Goal: Task Accomplishment & Management: Manage account settings

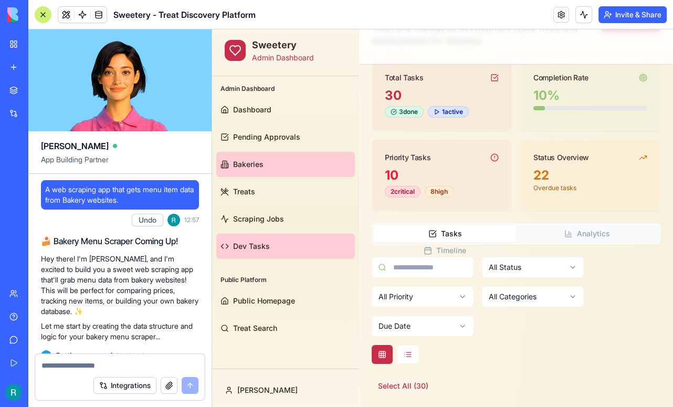
scroll to position [39789, 0]
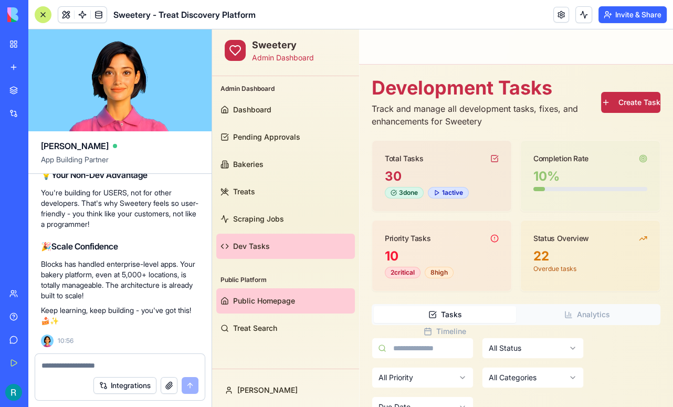
click at [279, 305] on span "Public Homepage" at bounding box center [264, 301] width 62 height 11
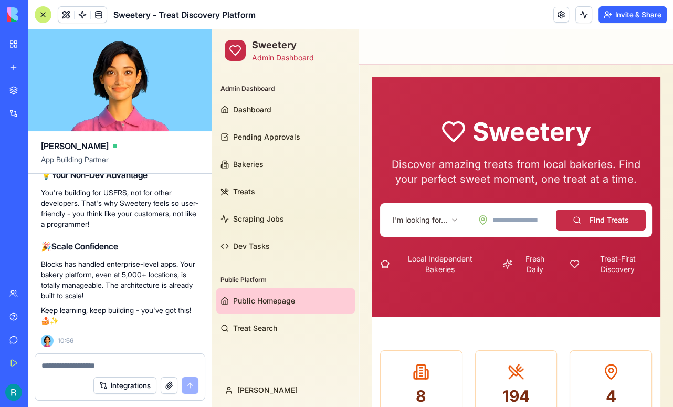
click at [44, 18] on div at bounding box center [43, 14] width 17 height 17
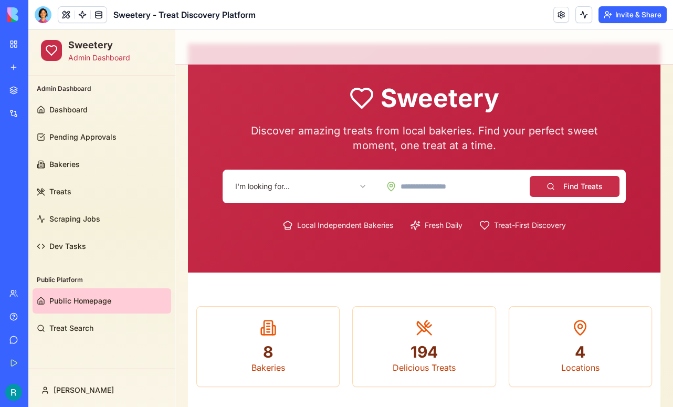
scroll to position [33, 0]
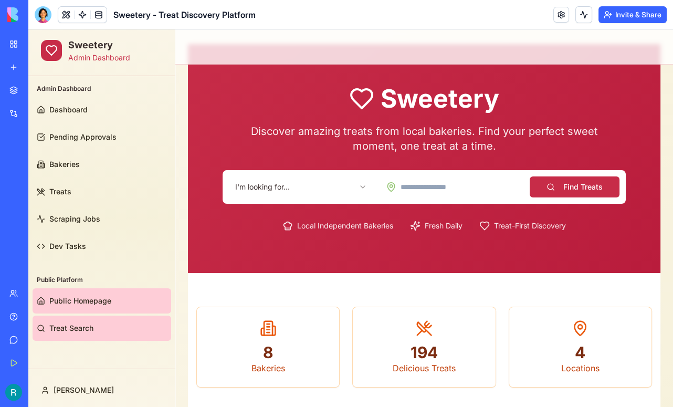
click at [81, 328] on span "Treat Search" at bounding box center [71, 328] width 44 height 11
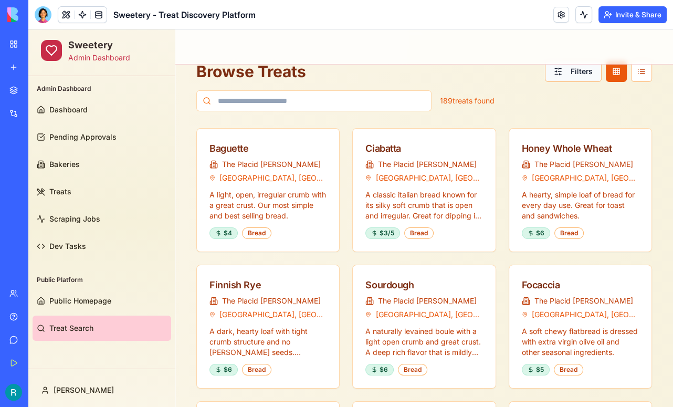
click at [578, 77] on button "Filters" at bounding box center [573, 71] width 57 height 21
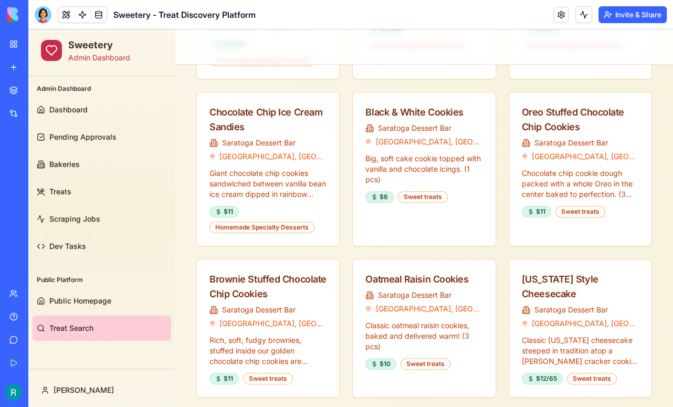
scroll to position [801, 0]
click at [407, 105] on div "Black & White Cookies" at bounding box center [423, 112] width 117 height 15
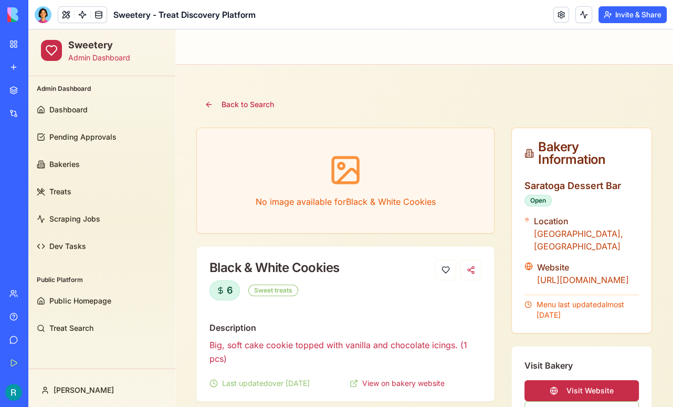
click at [39, 311] on div "Help" at bounding box center [32, 316] width 14 height 11
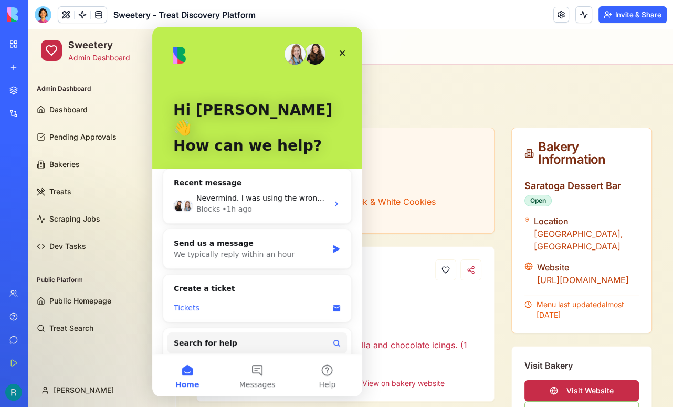
click at [228, 298] on div "Tickets" at bounding box center [258, 307] width 180 height 19
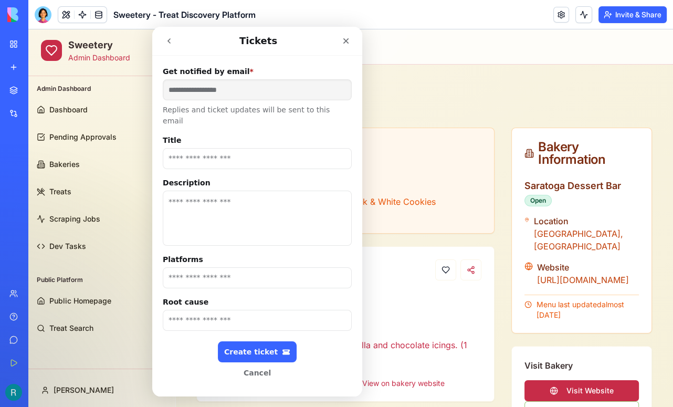
click at [236, 152] on input "Title" at bounding box center [257, 158] width 189 height 21
type input "**********"
click at [215, 191] on textarea "Description" at bounding box center [257, 218] width 189 height 55
click at [206, 199] on textarea "**********" at bounding box center [257, 218] width 189 height 55
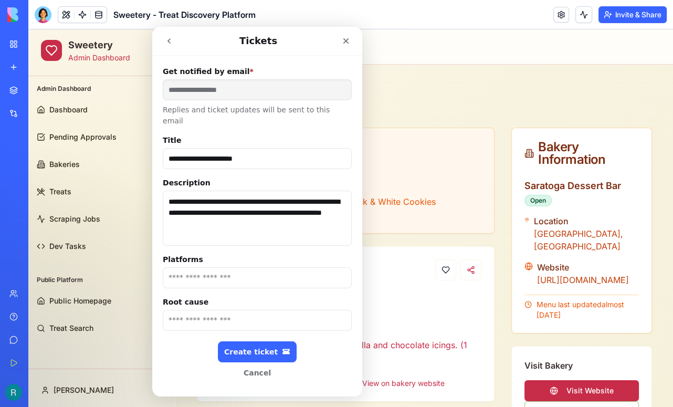
click at [239, 213] on textarea "**********" at bounding box center [257, 218] width 189 height 55
paste textarea "**********"
click at [185, 205] on textarea "**********" at bounding box center [257, 218] width 189 height 55
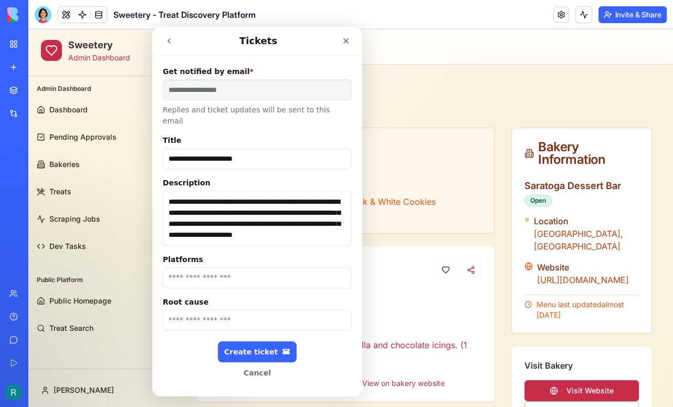
drag, startPoint x: 224, startPoint y: 227, endPoint x: 161, endPoint y: 203, distance: 67.7
click at [161, 203] on div "**********" at bounding box center [257, 226] width 210 height 341
type textarea "**********"
click at [205, 268] on input "Platforms" at bounding box center [257, 277] width 189 height 21
click at [222, 310] on input "Root cause" at bounding box center [257, 320] width 189 height 21
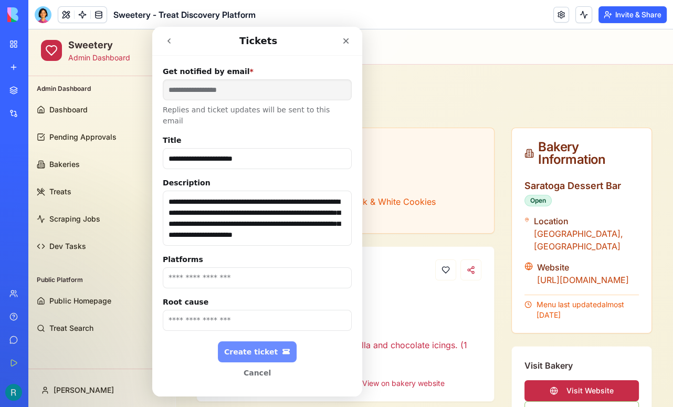
click at [256, 347] on div "Create ticket" at bounding box center [257, 351] width 66 height 9
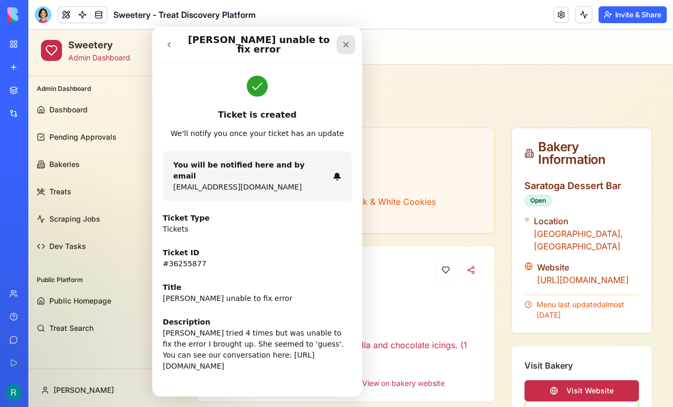
click at [343, 41] on icon "Close" at bounding box center [346, 44] width 8 height 8
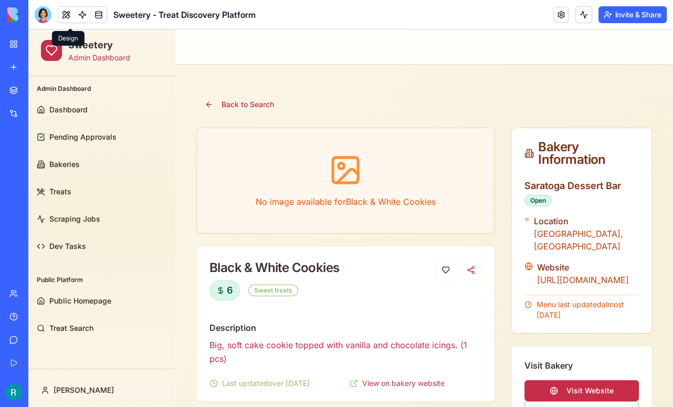
click at [69, 19] on button at bounding box center [66, 15] width 16 height 16
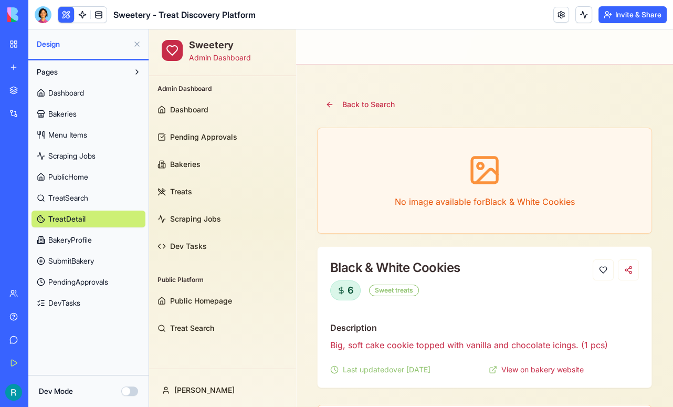
click at [71, 245] on span "BakeryProfile" at bounding box center [70, 240] width 44 height 11
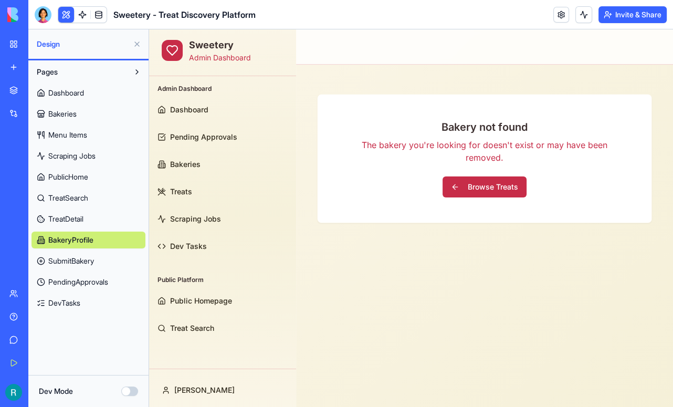
click at [83, 266] on span "SubmitBakery" at bounding box center [71, 261] width 46 height 11
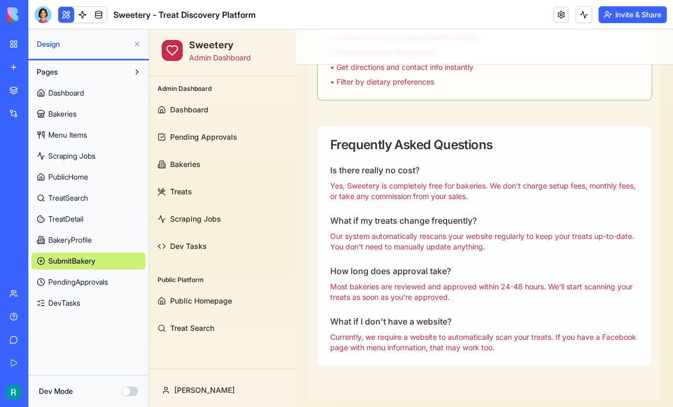
scroll to position [1106, 0]
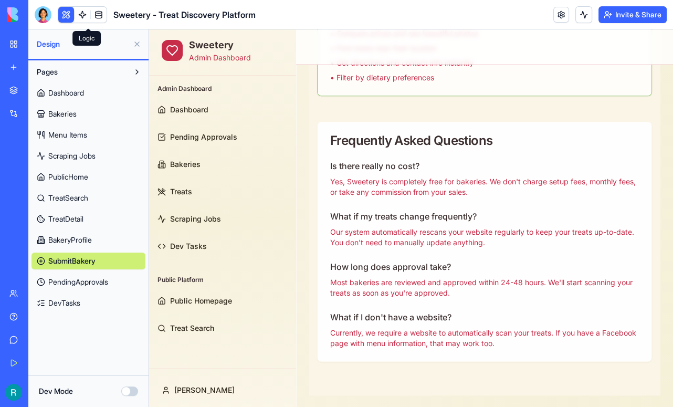
click at [90, 18] on link at bounding box center [83, 15] width 16 height 16
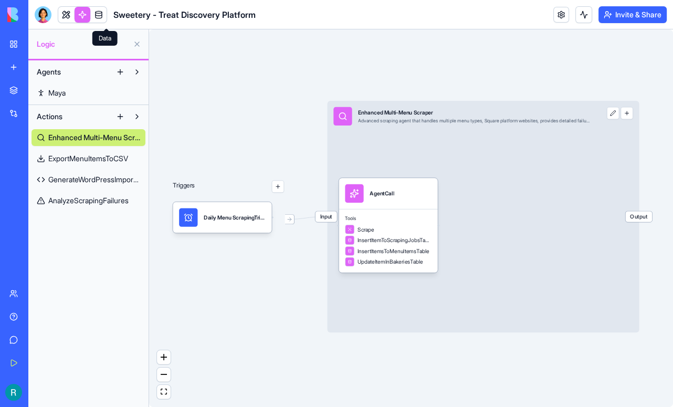
click at [106, 20] on link at bounding box center [99, 15] width 16 height 16
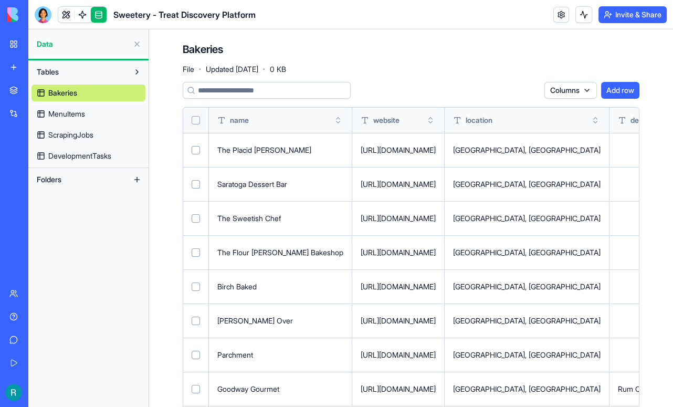
click at [136, 51] on button at bounding box center [137, 44] width 17 height 17
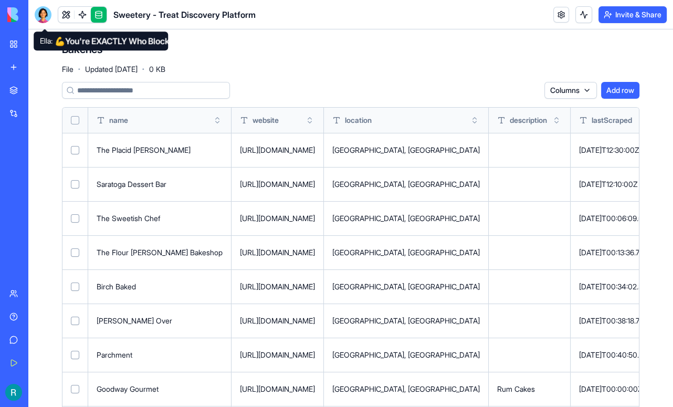
click at [39, 19] on div at bounding box center [43, 14] width 17 height 17
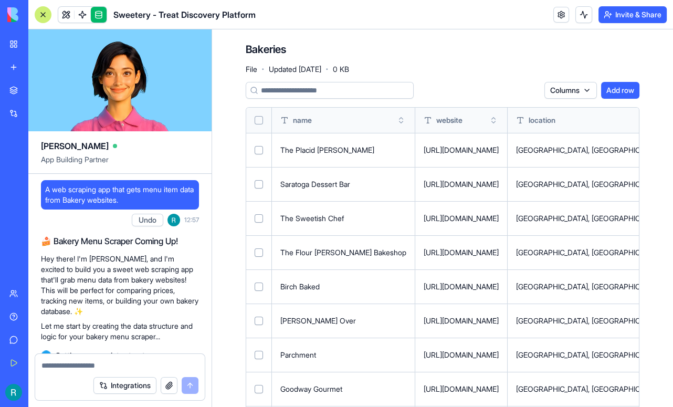
scroll to position [44428, 0]
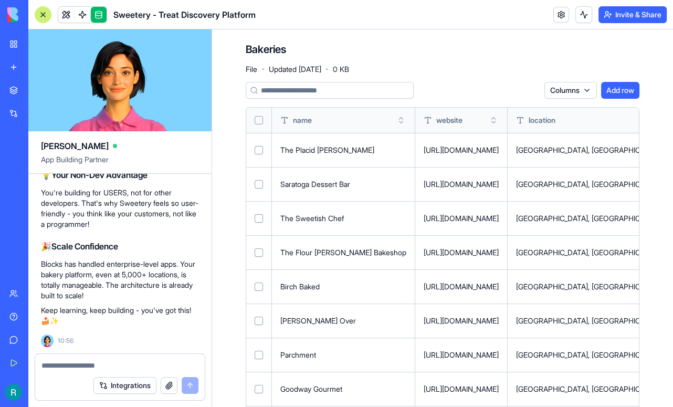
click at [39, 49] on div "My Workspace" at bounding box center [32, 44] width 14 height 11
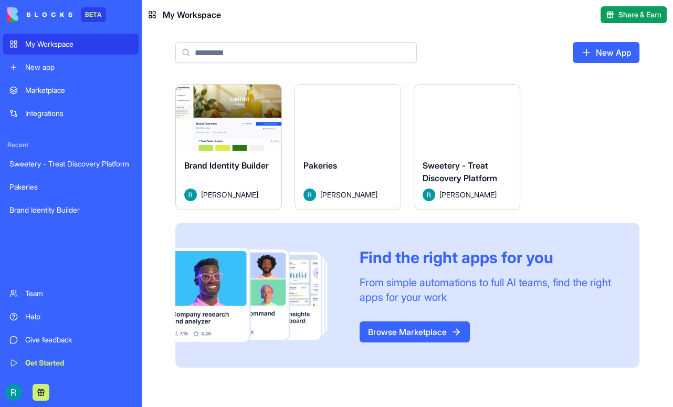
click at [507, 128] on button "Launch" at bounding box center [467, 117] width 79 height 21
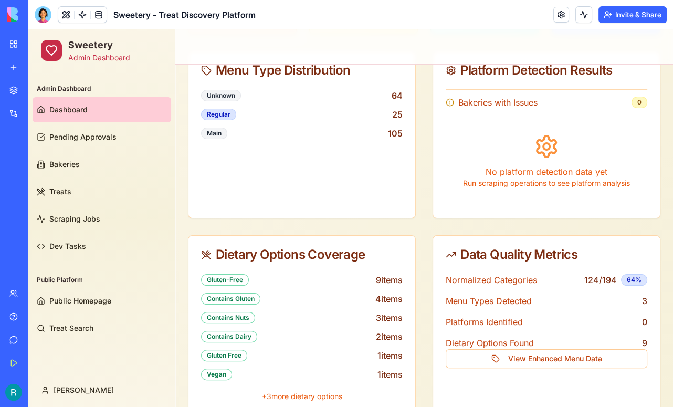
scroll to position [191, 0]
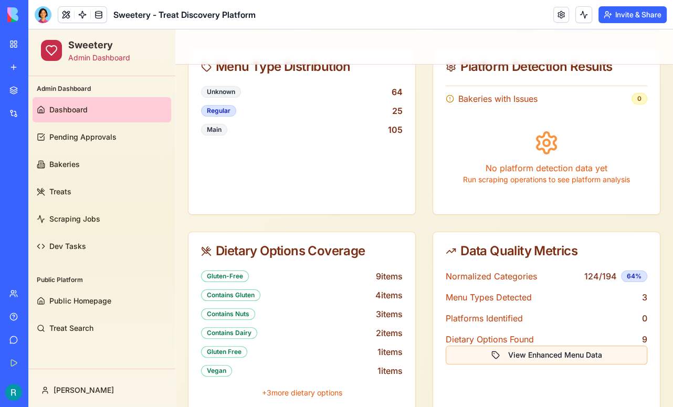
click at [527, 354] on button "View Enhanced Menu Data" at bounding box center [547, 355] width 202 height 19
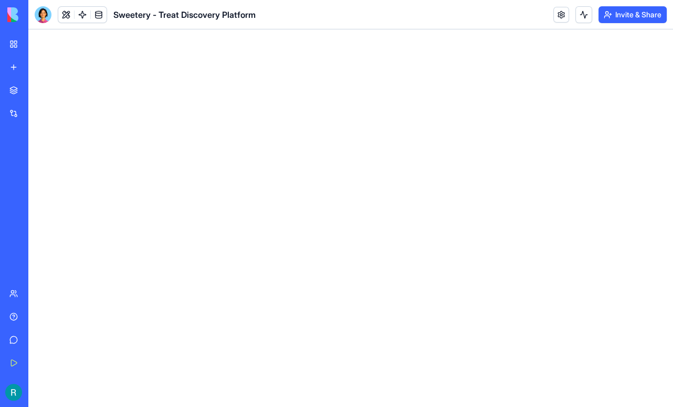
scroll to position [0, 0]
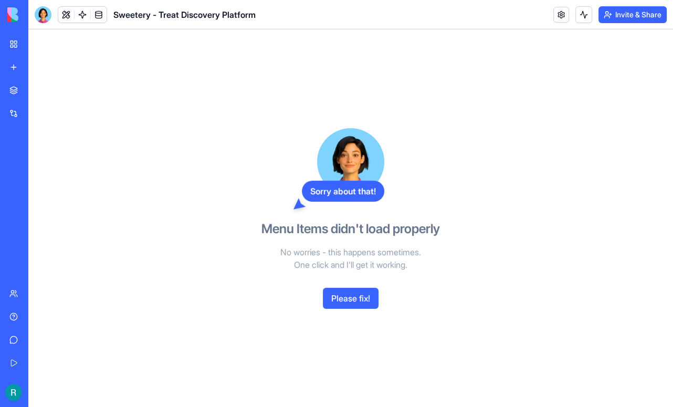
click at [338, 309] on button "Please fix!" at bounding box center [351, 298] width 56 height 21
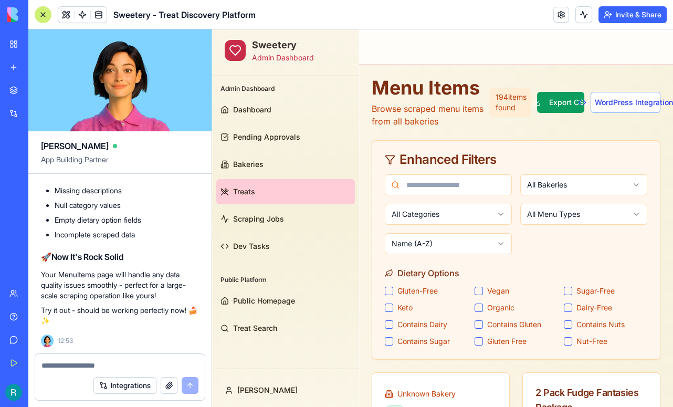
scroll to position [45129, 0]
click at [44, 23] on div at bounding box center [43, 14] width 17 height 17
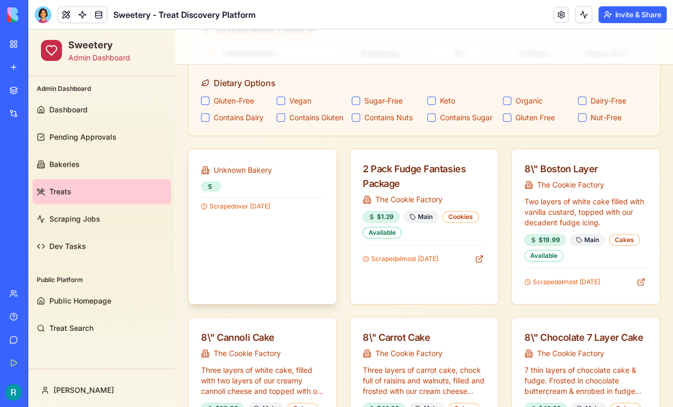
scroll to position [119, 0]
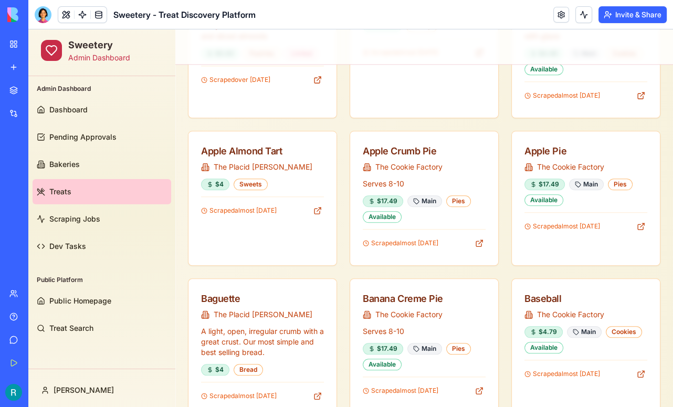
scroll to position [967, 0]
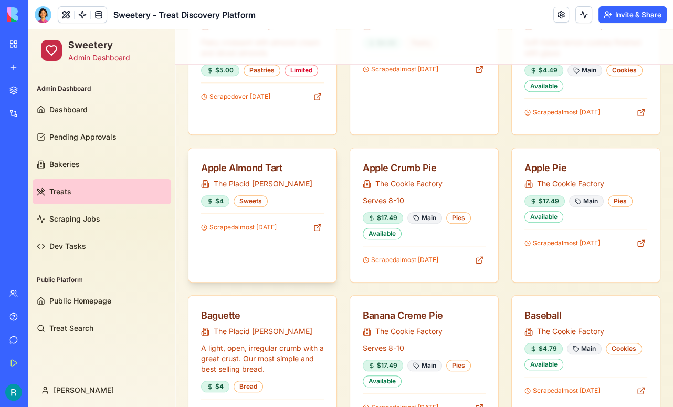
click at [227, 161] on div "Apple Almond Tart" at bounding box center [262, 168] width 123 height 15
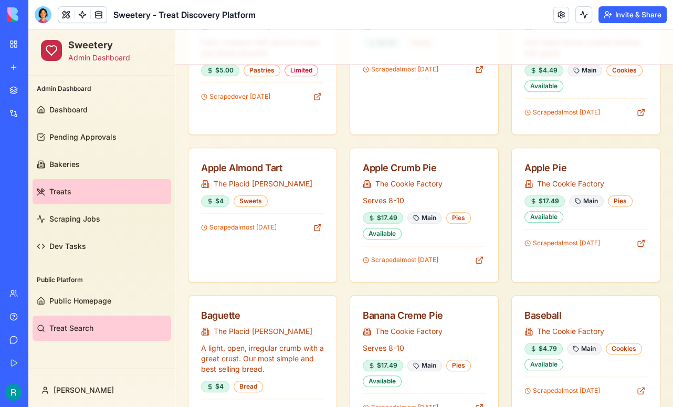
click at [54, 325] on span "Treat Search" at bounding box center [71, 328] width 44 height 11
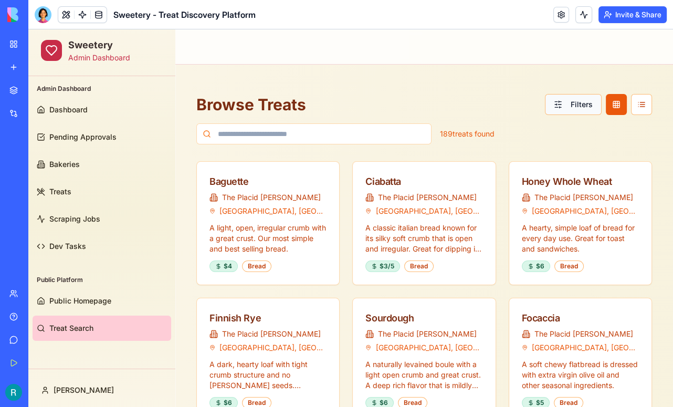
click at [572, 106] on button "Filters" at bounding box center [573, 104] width 57 height 21
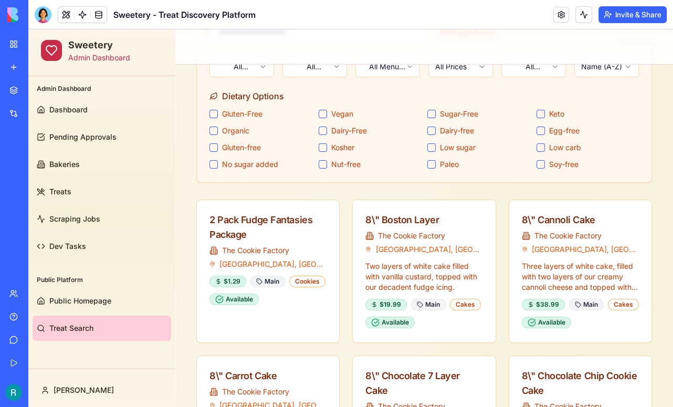
scroll to position [102, 0]
click at [570, 219] on div "8\" Cannoli Cake" at bounding box center [580, 219] width 117 height 15
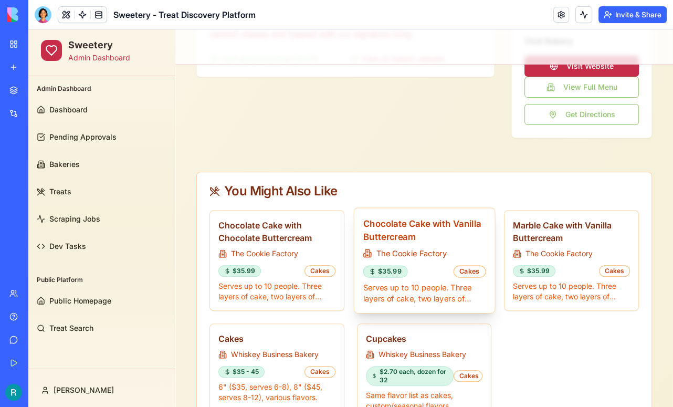
scroll to position [328, 0]
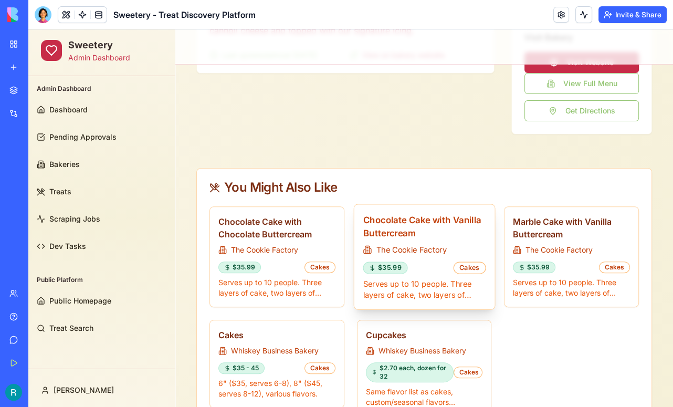
click at [402, 244] on span "The Cookie Factory" at bounding box center [411, 249] width 70 height 11
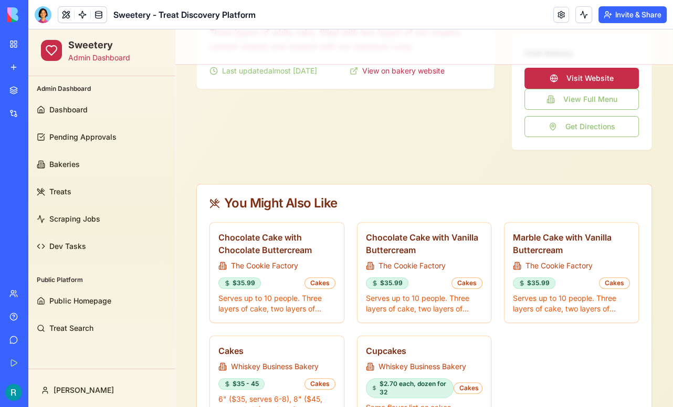
scroll to position [320, 0]
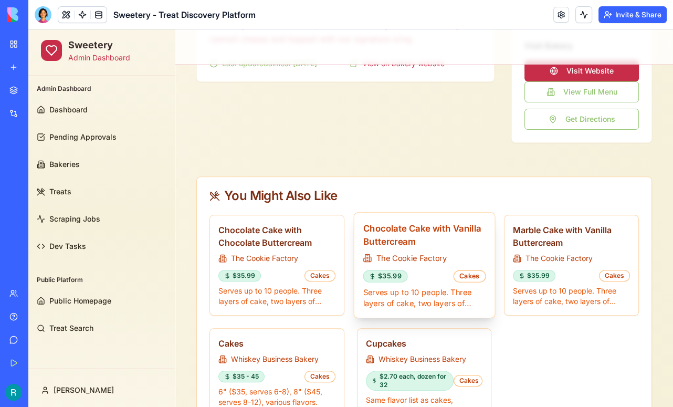
click at [394, 233] on h3 "Chocolate Cake with Vanilla Buttercream" at bounding box center [424, 235] width 123 height 26
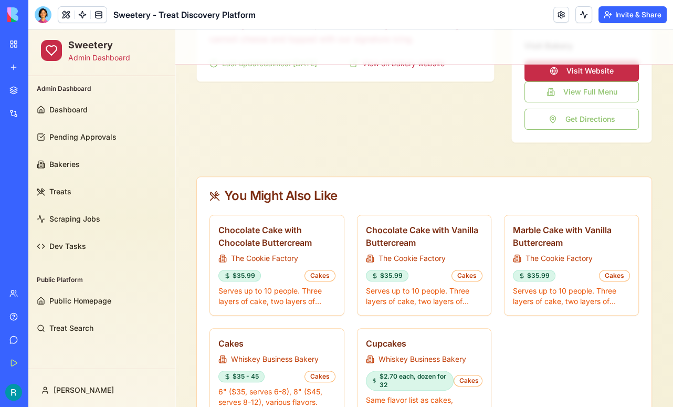
scroll to position [380, 0]
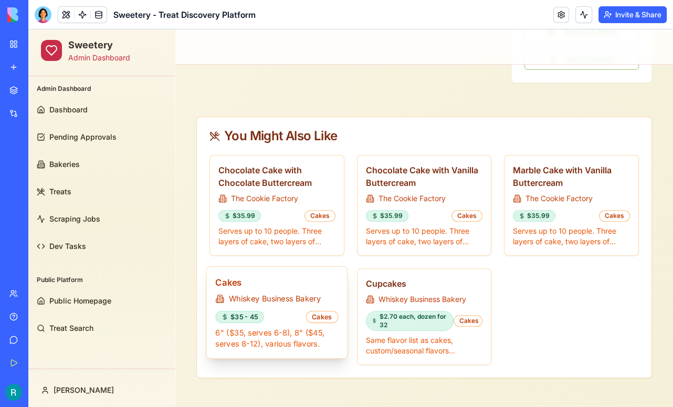
click at [271, 296] on span "Whiskey Business Bakery" at bounding box center [275, 298] width 92 height 11
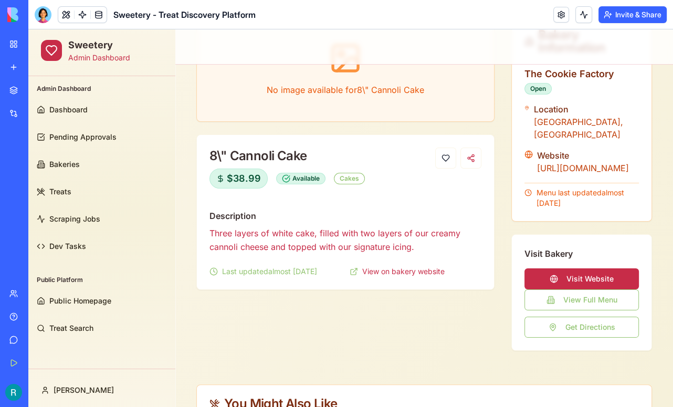
scroll to position [0, 0]
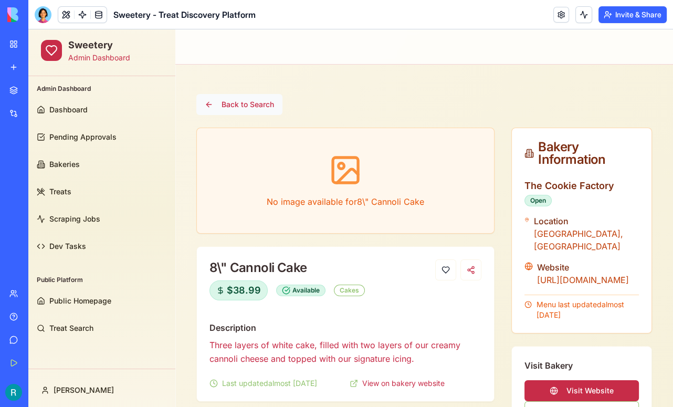
click at [216, 104] on button "Back to Search" at bounding box center [239, 104] width 86 height 21
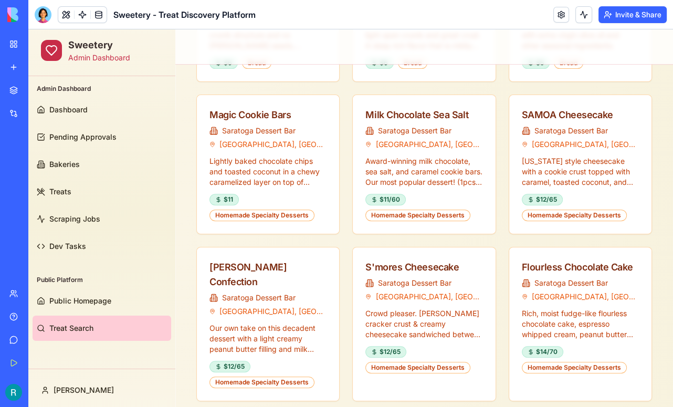
scroll to position [340, 0]
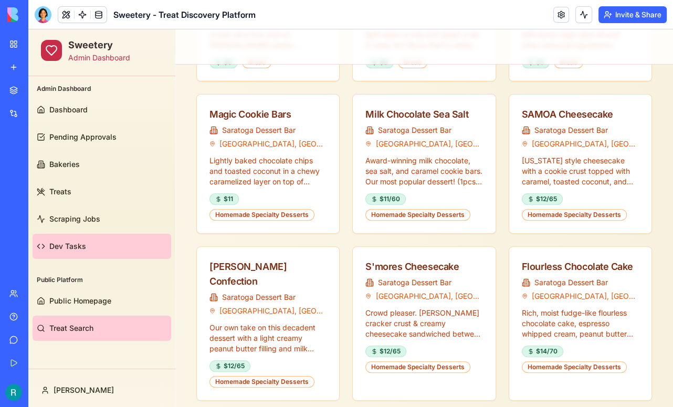
click at [63, 255] on link "Dev Tasks" at bounding box center [102, 246] width 139 height 25
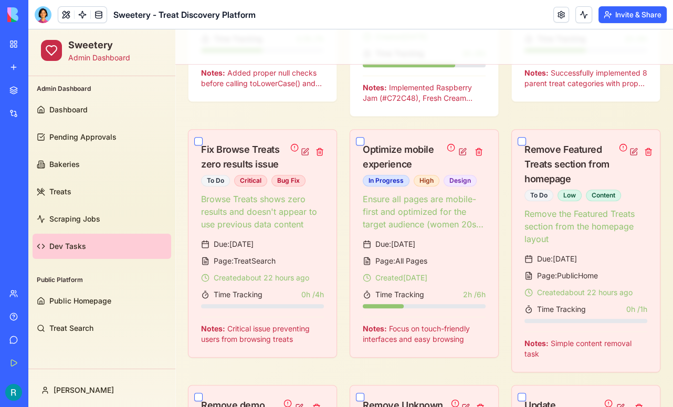
scroll to position [437, 0]
click at [48, 22] on div at bounding box center [43, 14] width 17 height 17
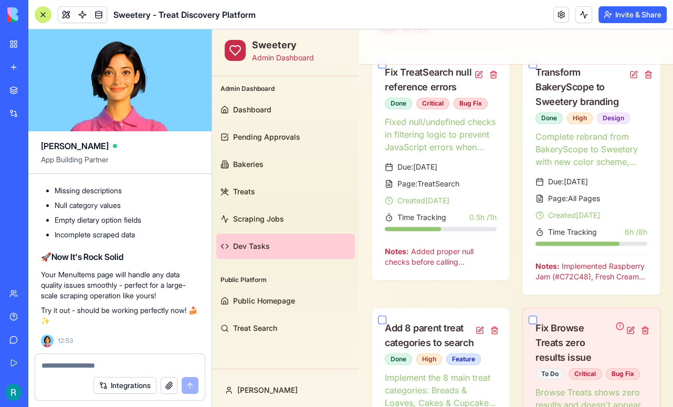
scroll to position [36380, 0]
click at [42, 19] on div at bounding box center [43, 14] width 17 height 17
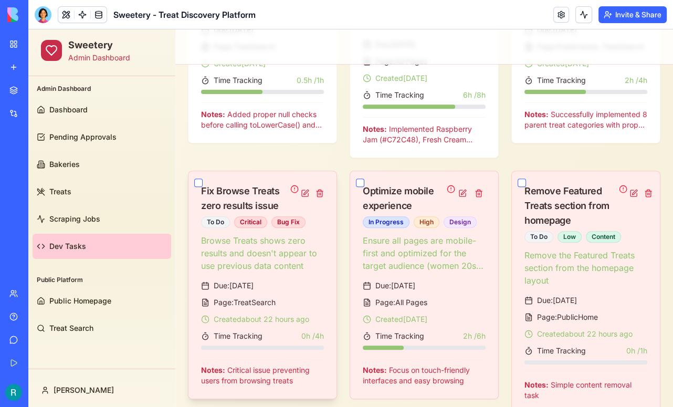
scroll to position [393, 0]
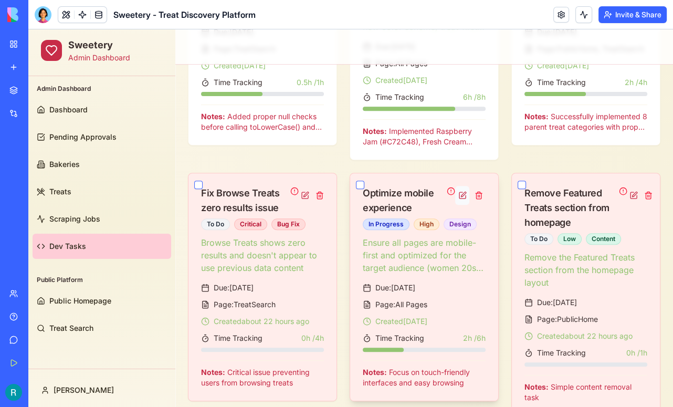
click at [461, 202] on button at bounding box center [462, 195] width 14 height 19
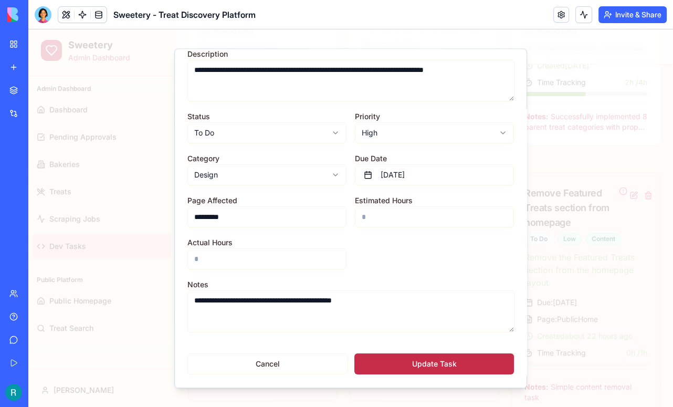
click at [431, 361] on button "Update Task" at bounding box center [434, 364] width 160 height 21
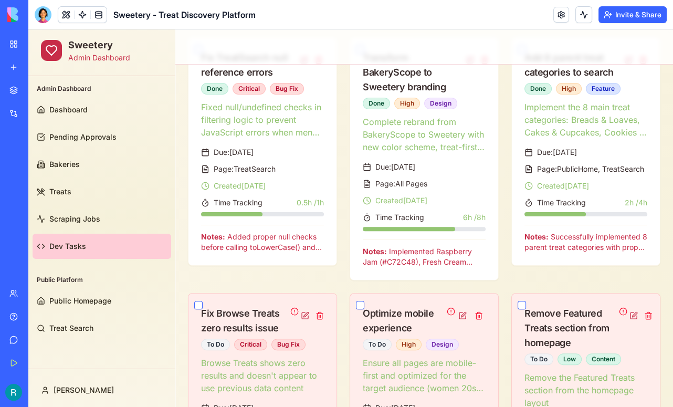
scroll to position [273, 0]
click at [101, 302] on span "Public Homepage" at bounding box center [80, 301] width 62 height 11
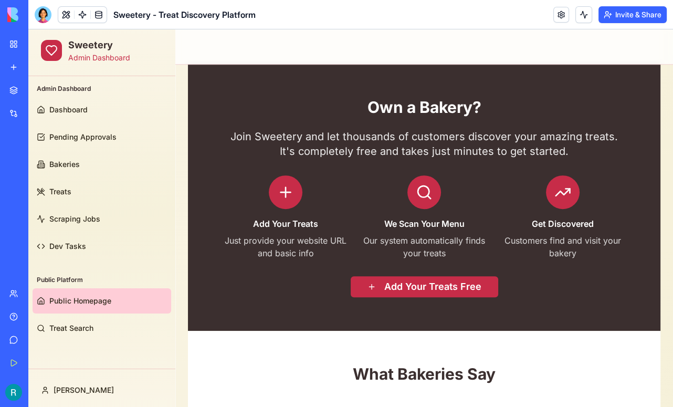
scroll to position [526, 0]
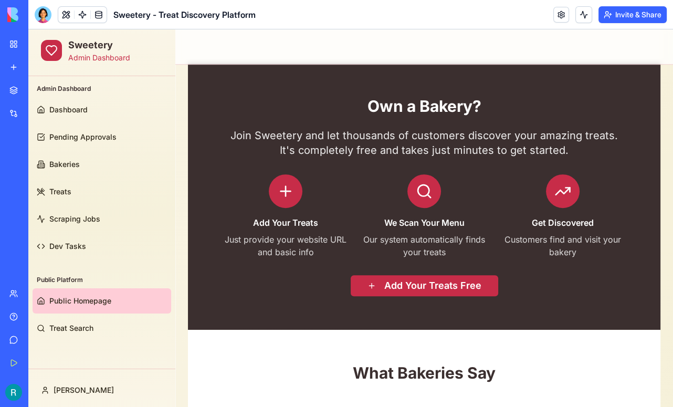
click at [426, 288] on button "Add Your Treats Free" at bounding box center [425, 285] width 148 height 21
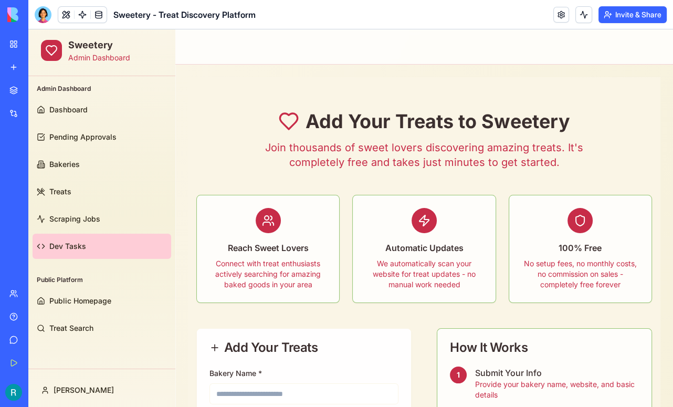
click at [68, 252] on link "Dev Tasks" at bounding box center [102, 246] width 139 height 25
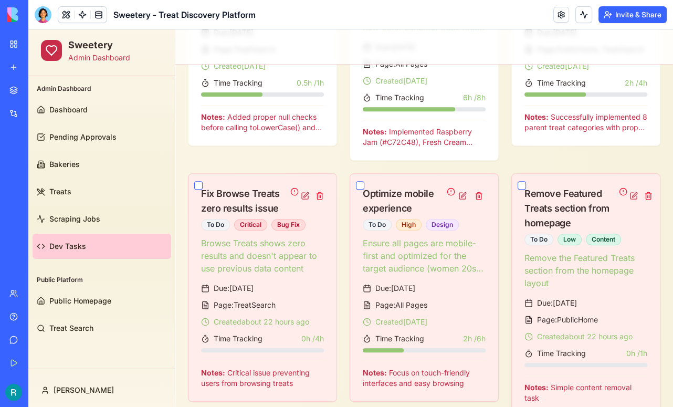
scroll to position [393, 0]
click at [302, 201] on button at bounding box center [305, 195] width 13 height 19
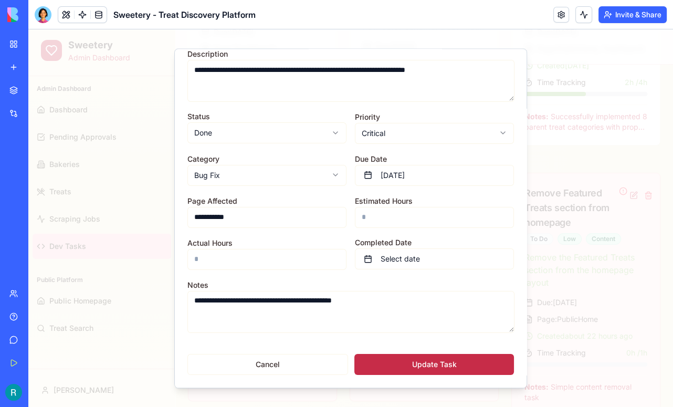
click at [401, 360] on button "Update Task" at bounding box center [434, 364] width 160 height 21
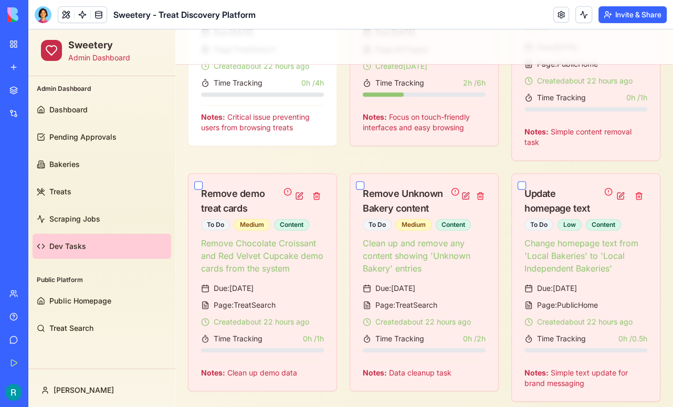
scroll to position [651, 0]
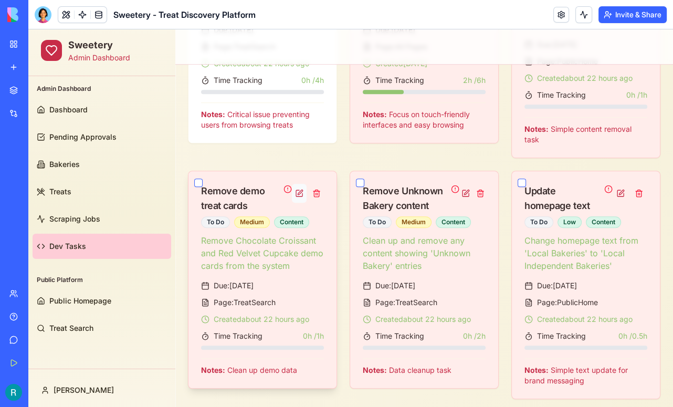
click at [299, 197] on button at bounding box center [299, 193] width 15 height 19
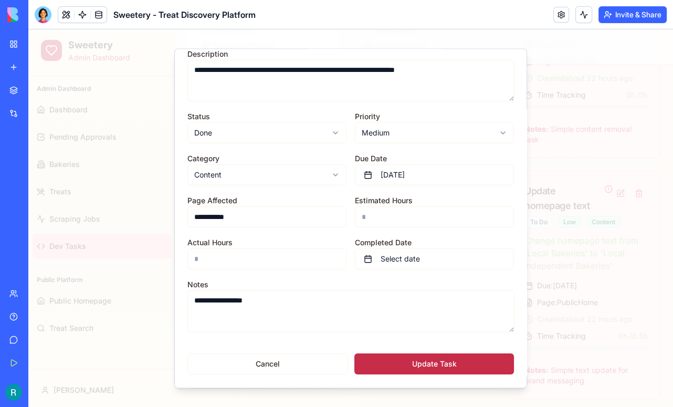
click at [420, 365] on button "Update Task" at bounding box center [434, 364] width 160 height 21
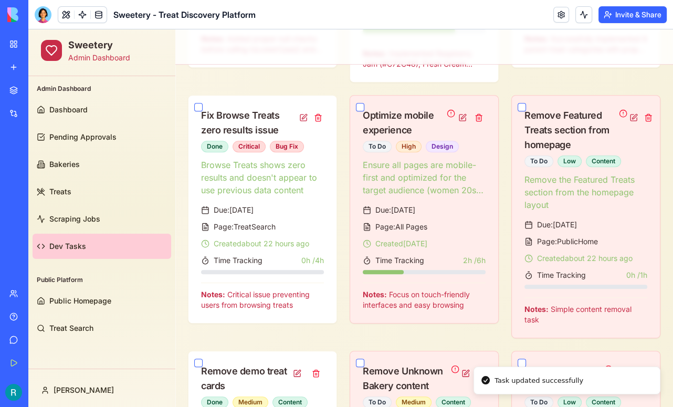
scroll to position [465, 0]
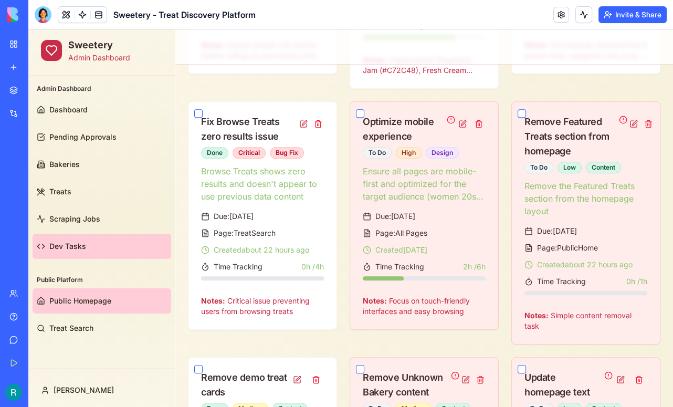
click at [93, 299] on span "Public Homepage" at bounding box center [80, 301] width 62 height 11
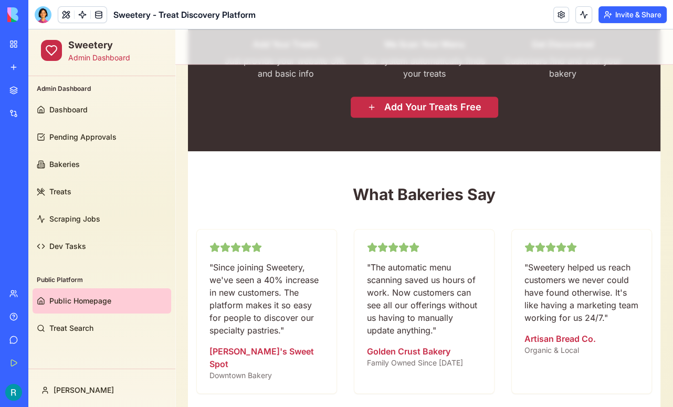
scroll to position [727, 0]
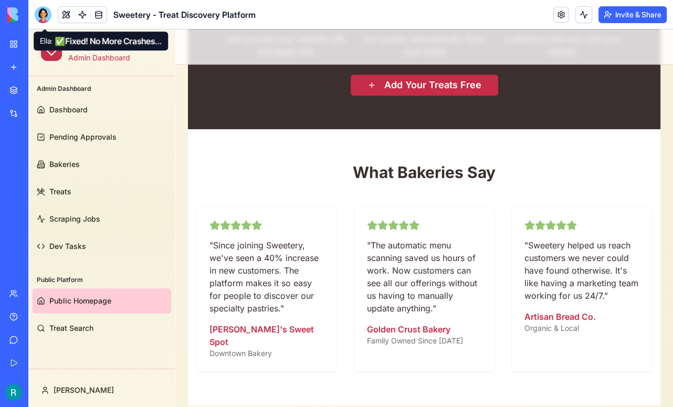
click at [43, 8] on div at bounding box center [43, 14] width 17 height 17
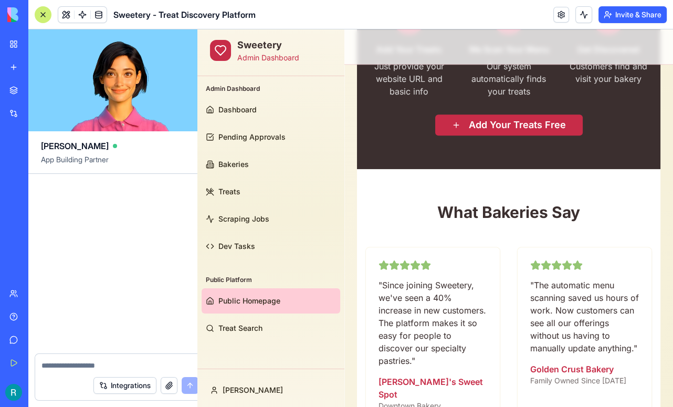
scroll to position [45129, 0]
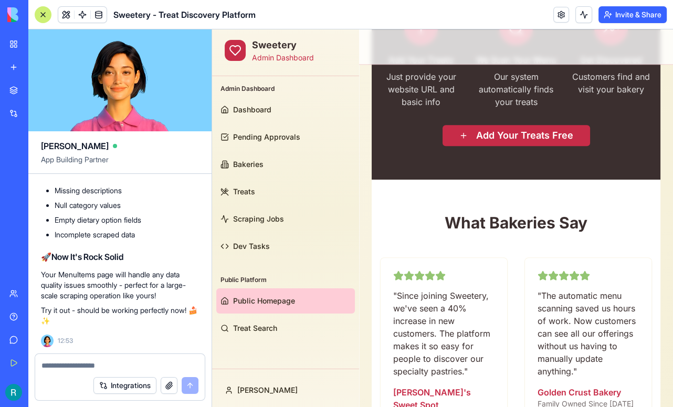
click at [43, 8] on div at bounding box center [43, 14] width 17 height 17
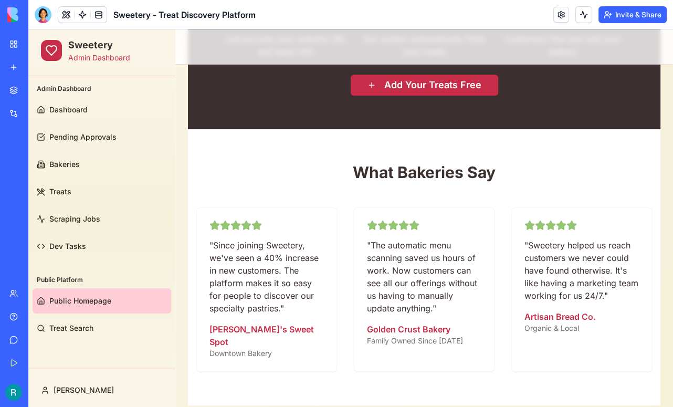
click at [43, 8] on div at bounding box center [43, 14] width 17 height 17
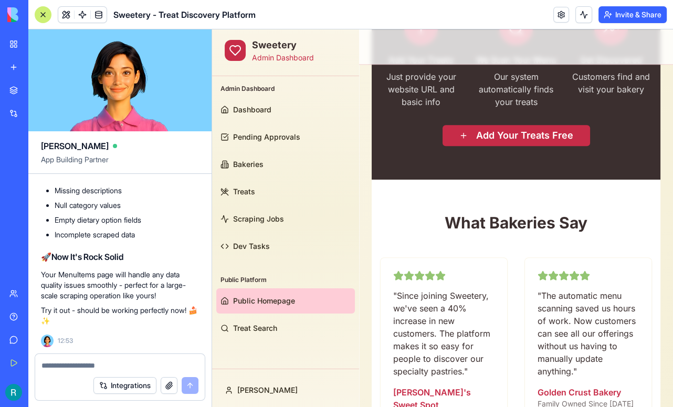
click at [79, 360] on textarea at bounding box center [119, 365] width 157 height 11
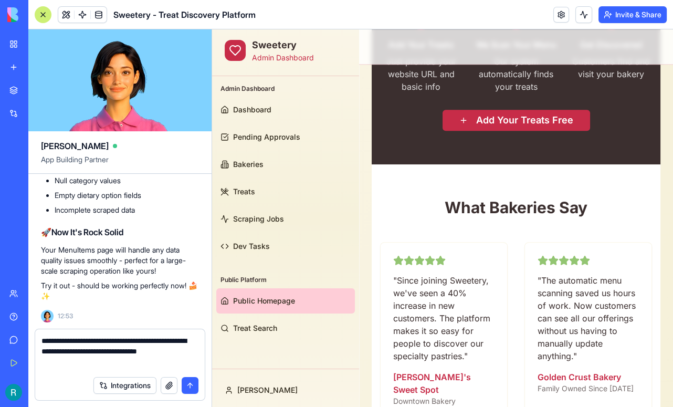
scroll to position [745, 0]
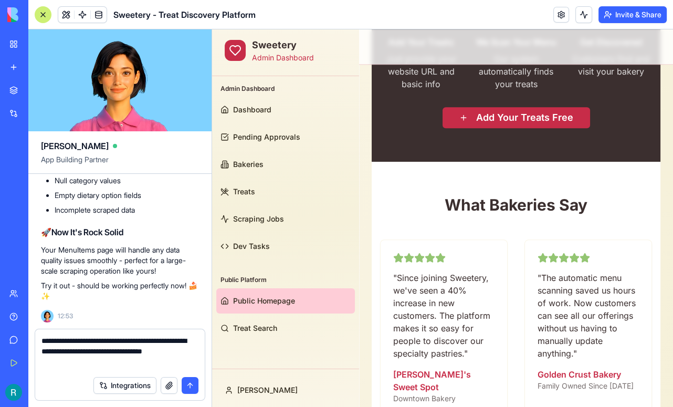
click at [170, 347] on textarea "**********" at bounding box center [118, 353] width 154 height 35
click at [193, 359] on textarea "**********" at bounding box center [118, 353] width 154 height 35
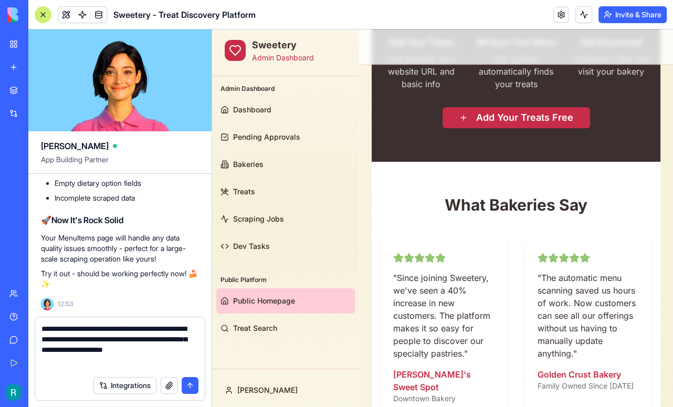
type textarea "**********"
click at [165, 384] on button "button" at bounding box center [169, 385] width 17 height 17
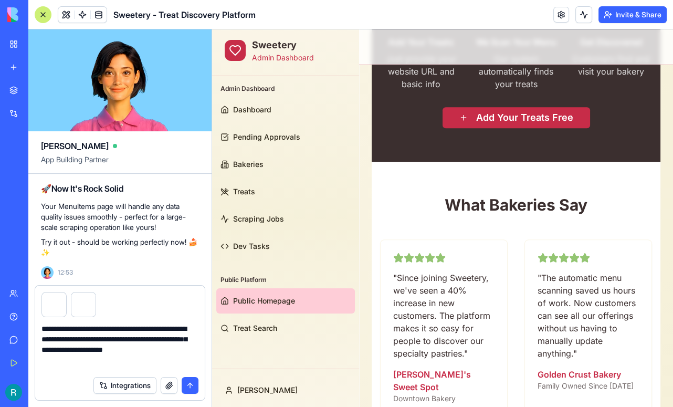
click at [186, 383] on button "submit" at bounding box center [190, 385] width 17 height 17
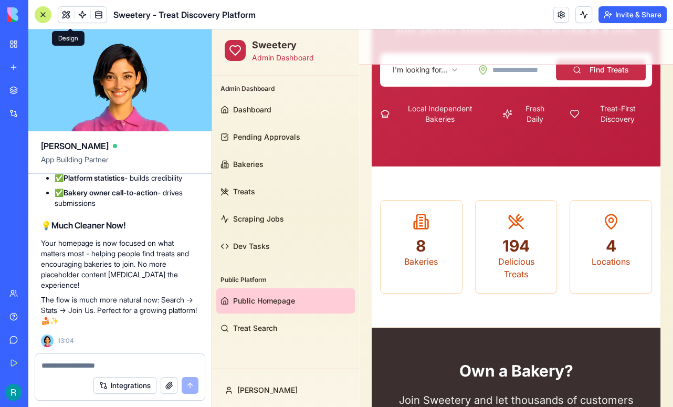
scroll to position [152, 0]
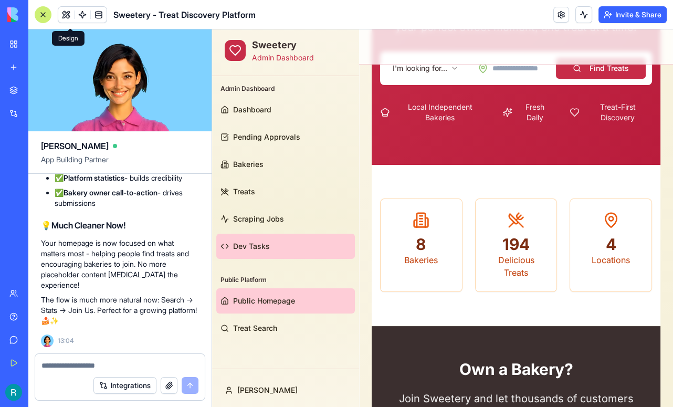
click at [253, 241] on span "Dev Tasks" at bounding box center [251, 246] width 37 height 11
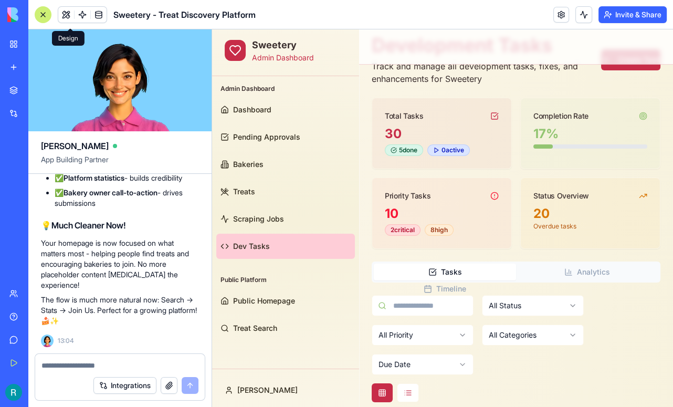
scroll to position [152, 0]
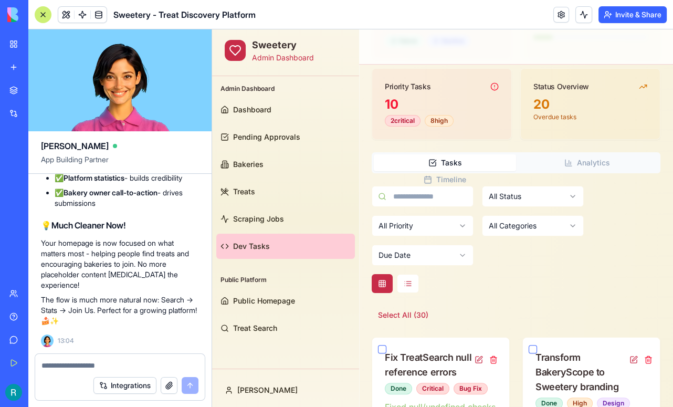
click at [45, 23] on div at bounding box center [43, 14] width 17 height 17
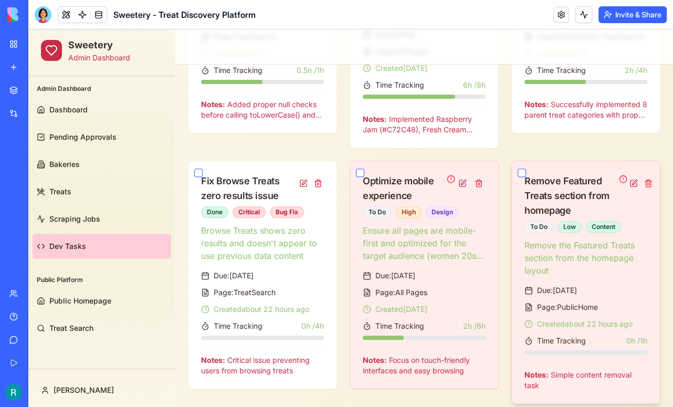
scroll to position [407, 0]
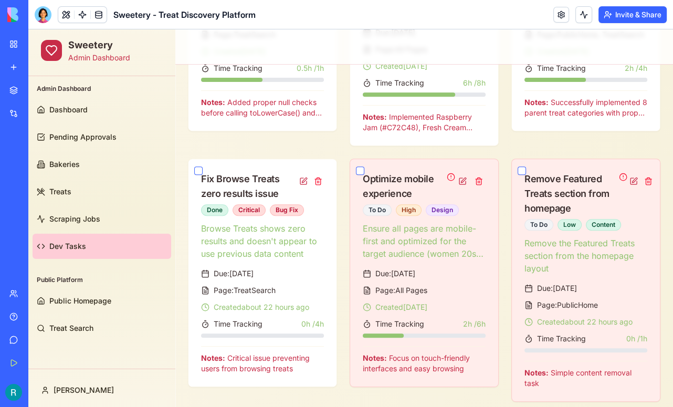
click at [524, 175] on button "button" at bounding box center [522, 170] width 8 height 8
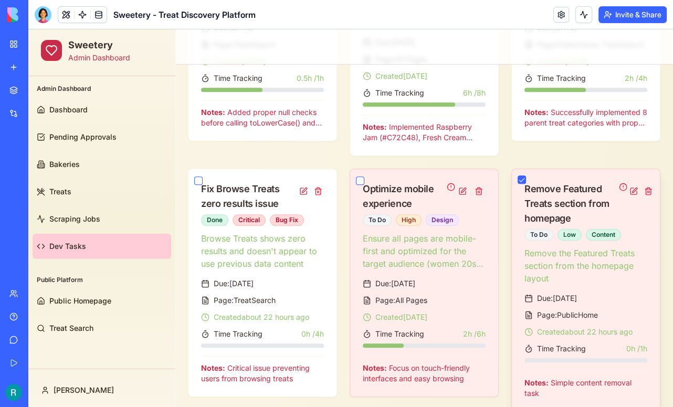
scroll to position [446, 0]
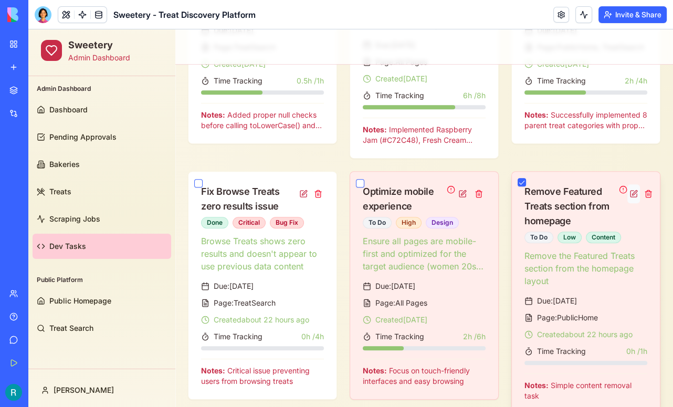
click at [634, 201] on button at bounding box center [634, 193] width 13 height 19
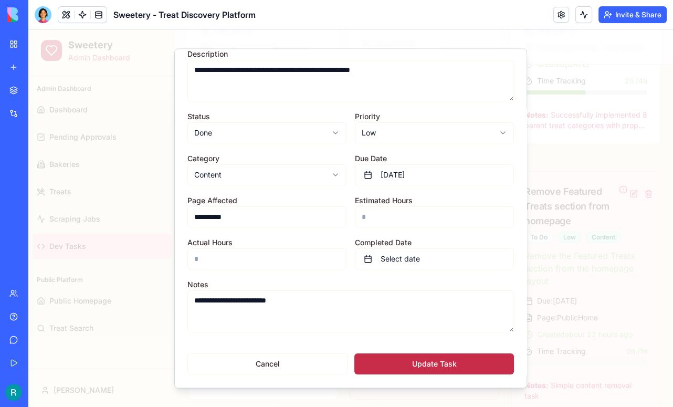
click at [434, 359] on button "Update Task" at bounding box center [434, 364] width 160 height 21
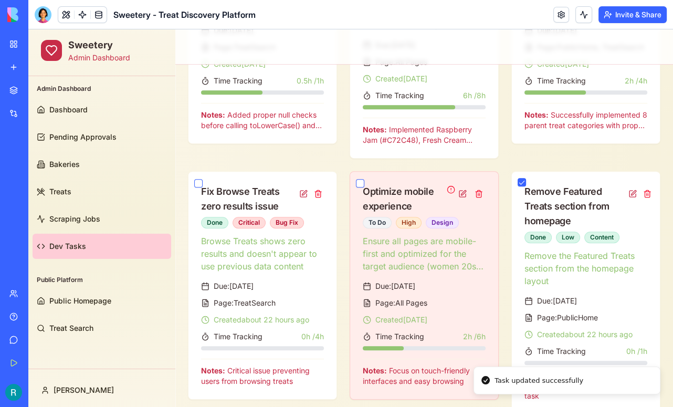
click at [521, 185] on button "button" at bounding box center [522, 182] width 8 height 8
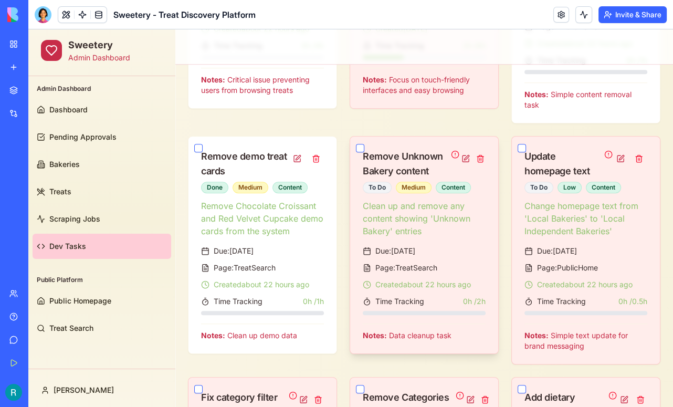
scroll to position [688, 0]
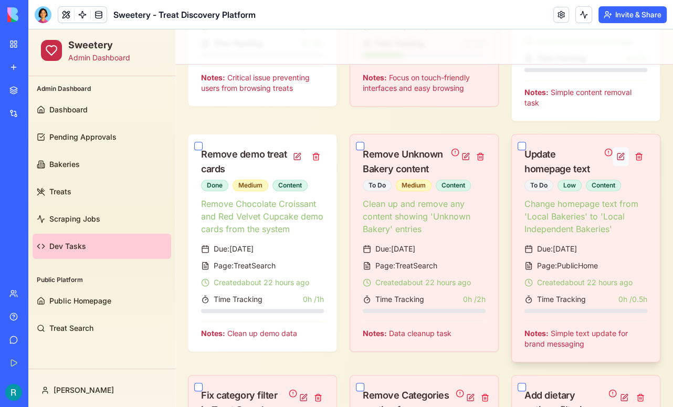
click at [622, 161] on button at bounding box center [621, 156] width 16 height 19
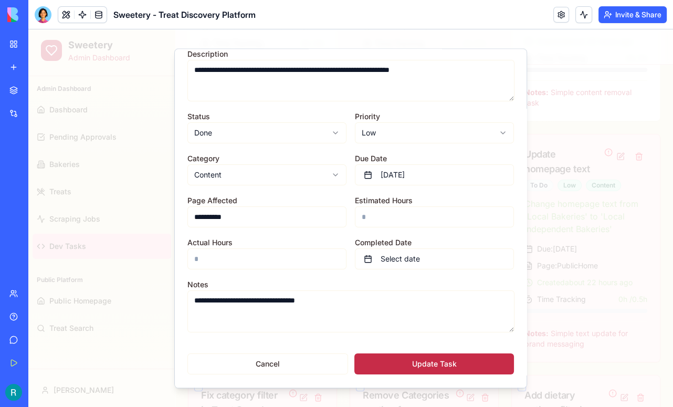
click at [425, 364] on button "Update Task" at bounding box center [434, 364] width 160 height 21
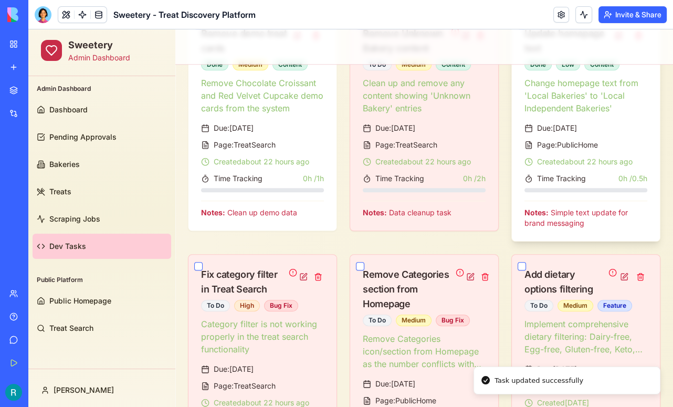
scroll to position [809, 0]
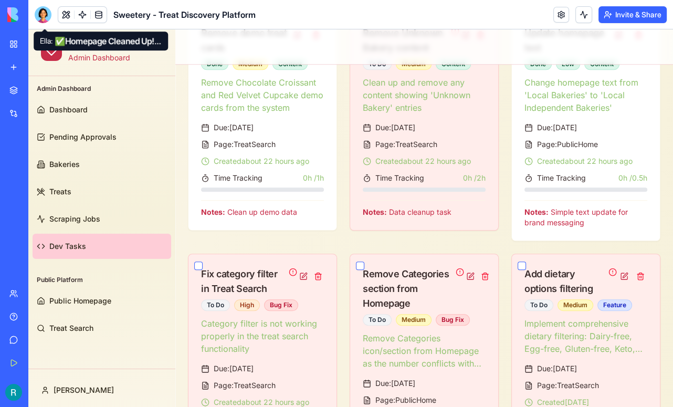
click at [40, 16] on div at bounding box center [43, 14] width 17 height 17
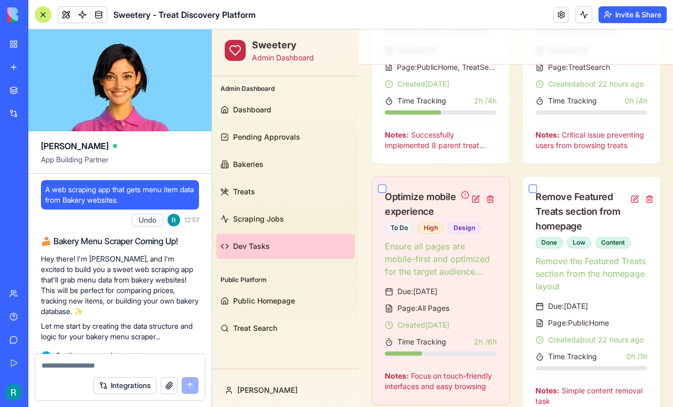
scroll to position [45856, 0]
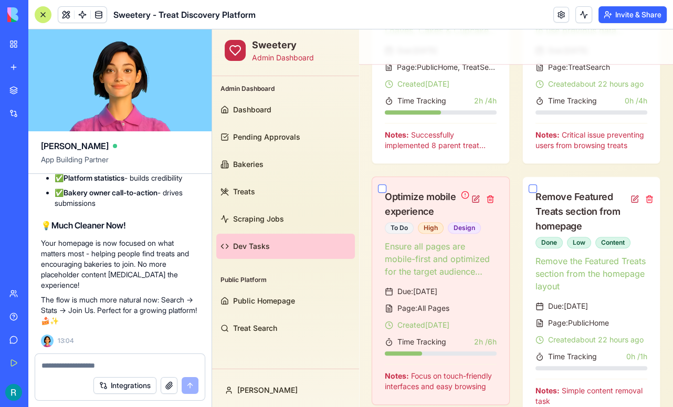
click at [92, 354] on div at bounding box center [120, 362] width 170 height 17
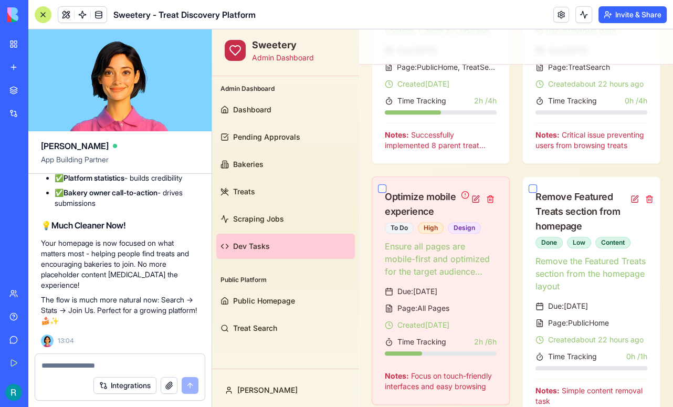
click at [71, 363] on textarea at bounding box center [119, 365] width 157 height 11
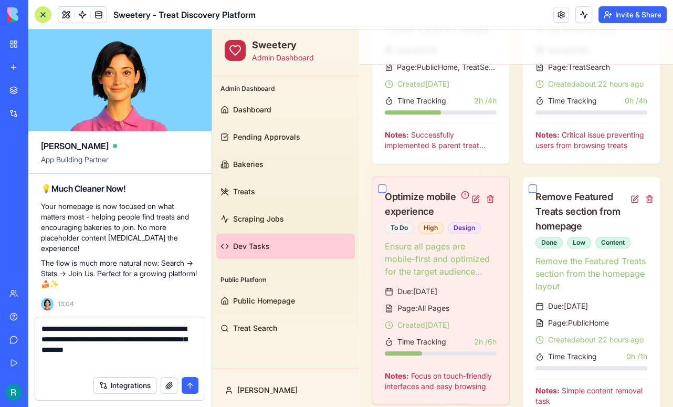
scroll to position [0, 0]
click at [177, 349] on textarea "**********" at bounding box center [118, 346] width 154 height 47
click at [134, 359] on textarea "**********" at bounding box center [118, 346] width 154 height 47
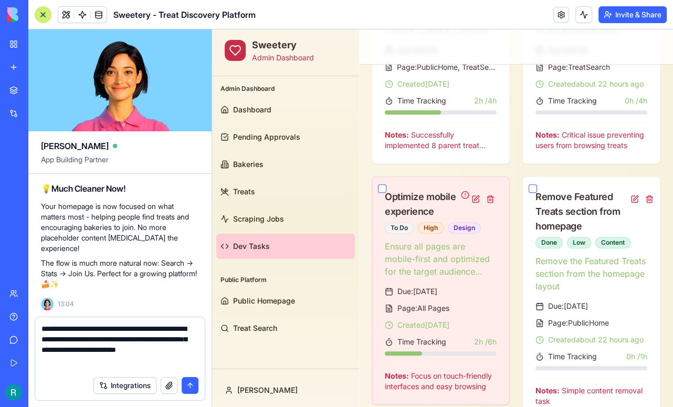
type textarea "**********"
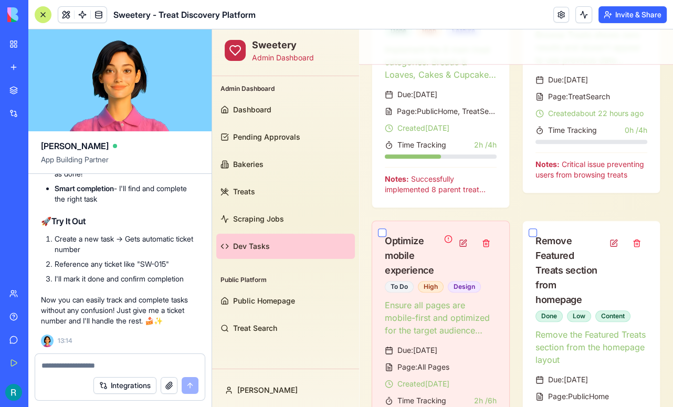
scroll to position [46525, 0]
click at [45, 14] on div at bounding box center [43, 14] width 17 height 17
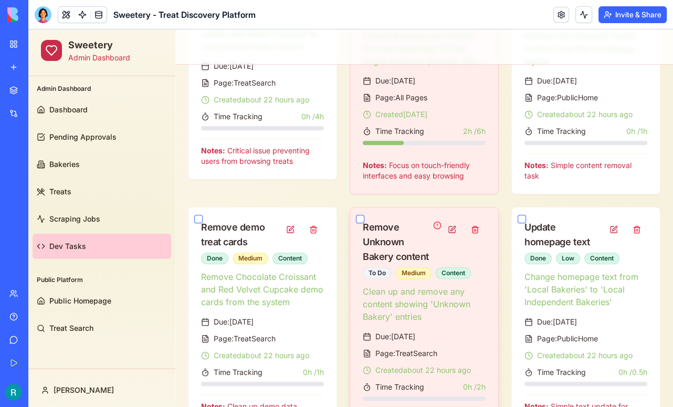
scroll to position [628, 0]
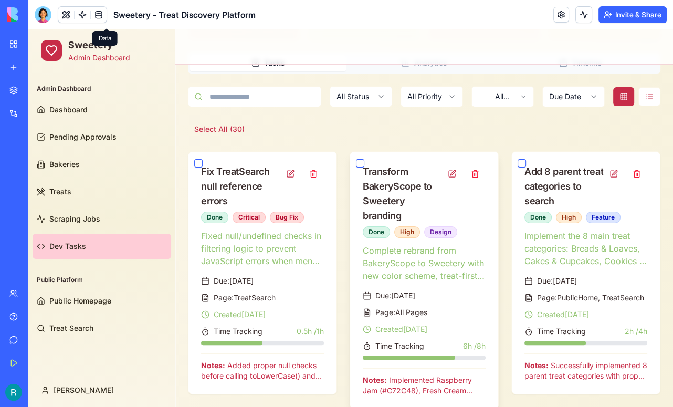
scroll to position [160, 0]
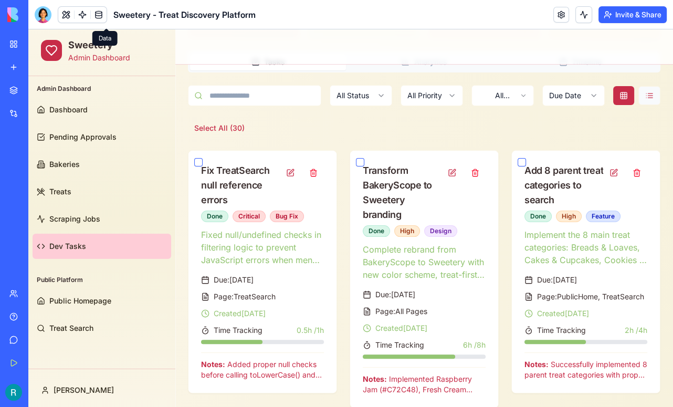
click at [652, 100] on button at bounding box center [650, 95] width 22 height 19
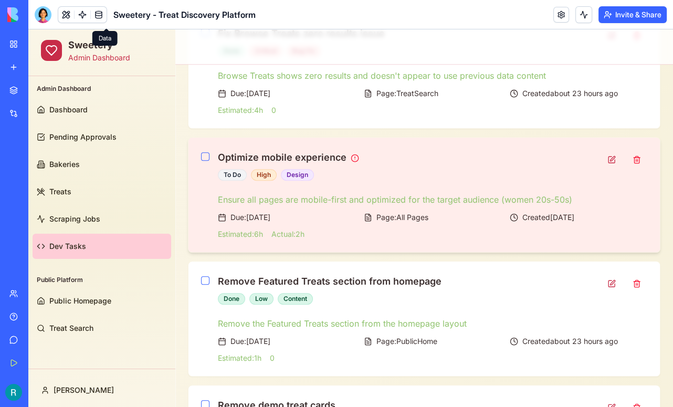
scroll to position [707, 0]
click at [43, 15] on div at bounding box center [43, 14] width 17 height 17
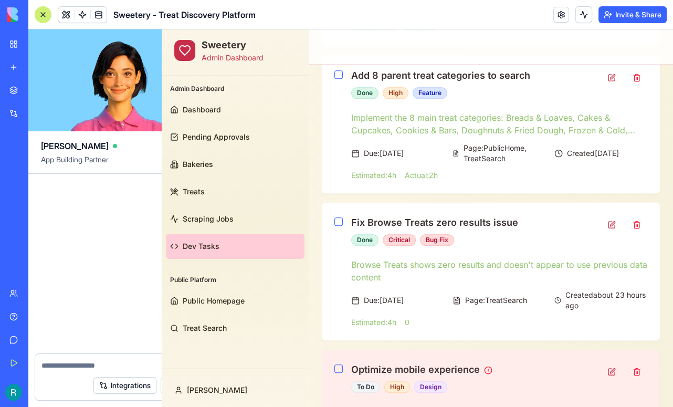
scroll to position [46525, 0]
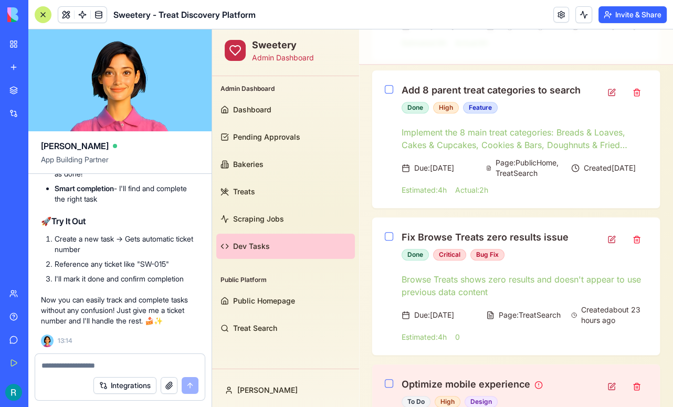
click at [88, 363] on textarea at bounding box center [119, 365] width 157 height 11
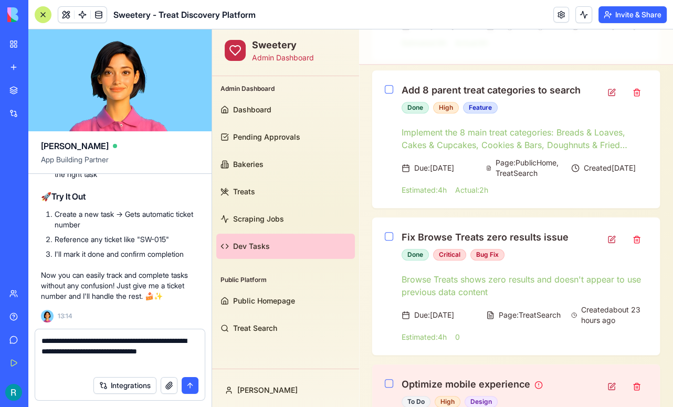
type textarea "**********"
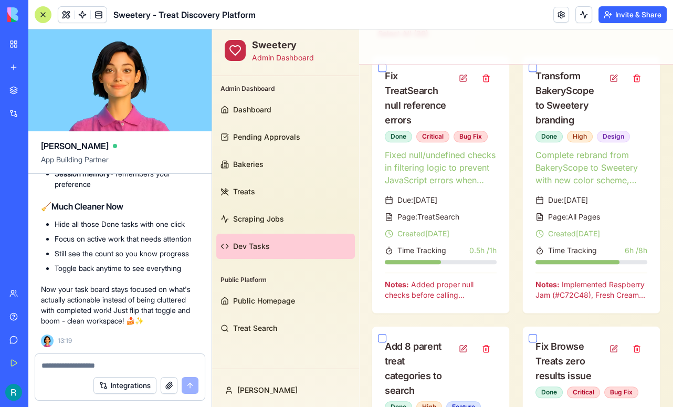
scroll to position [465, 0]
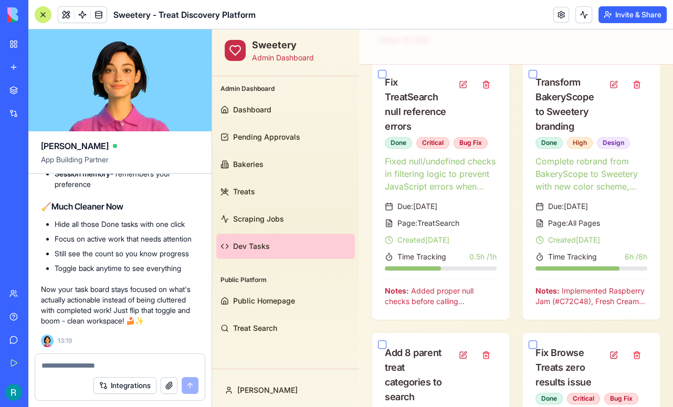
click at [48, 19] on div at bounding box center [43, 14] width 17 height 17
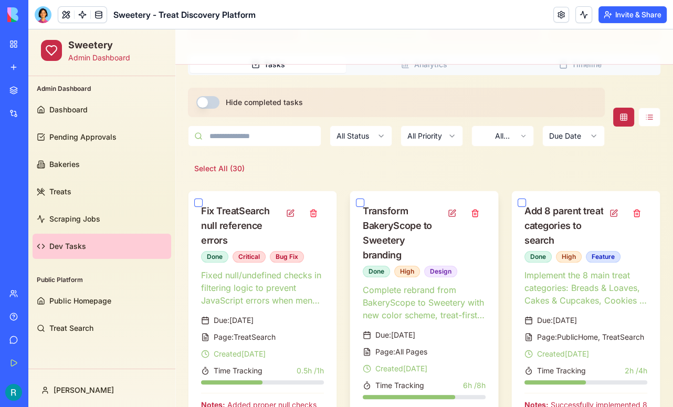
scroll to position [162, 0]
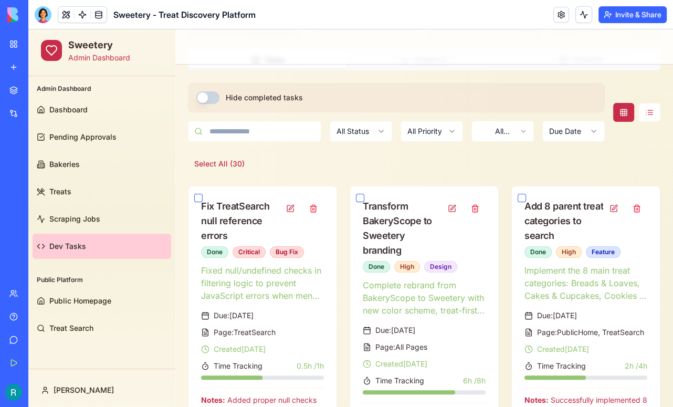
click at [212, 103] on button "Hide completed tasks" at bounding box center [207, 97] width 23 height 13
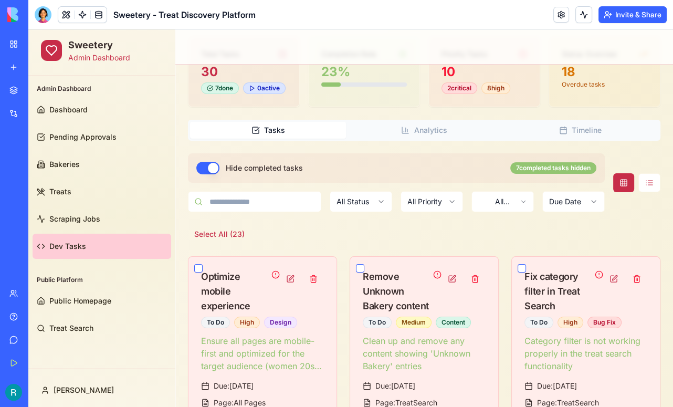
scroll to position [91, 0]
click at [654, 182] on button at bounding box center [650, 183] width 22 height 19
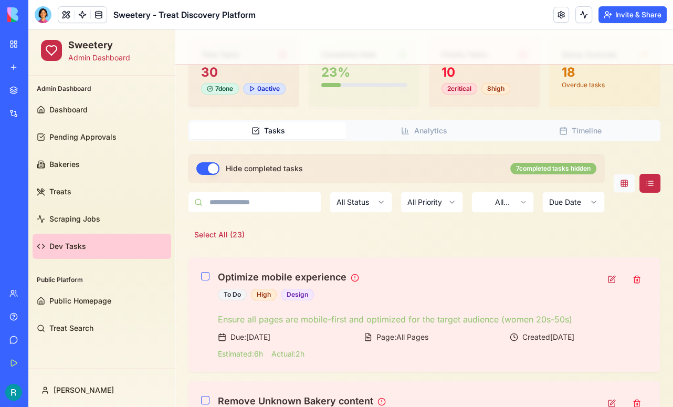
click at [626, 186] on button at bounding box center [624, 183] width 22 height 19
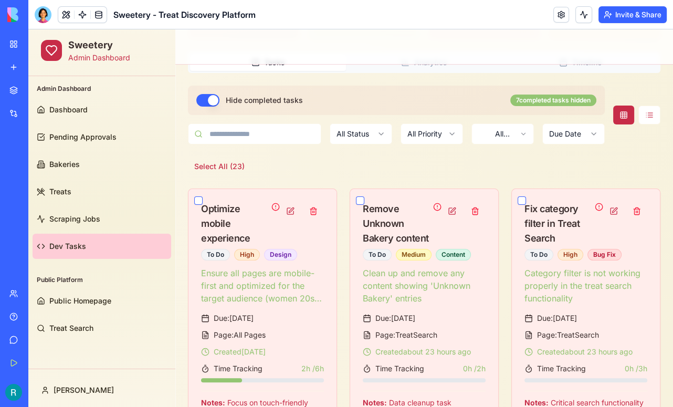
scroll to position [166, 0]
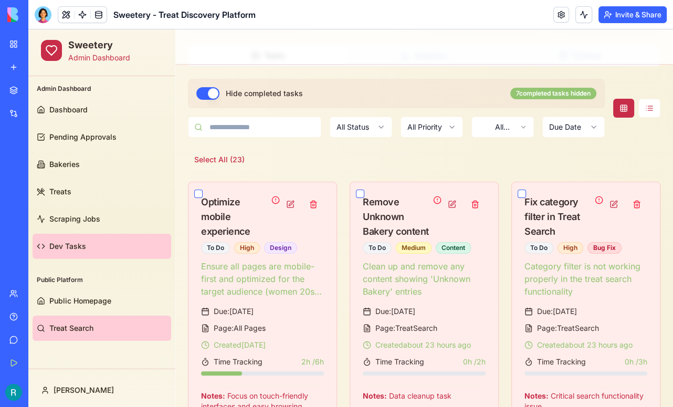
click at [66, 329] on span "Treat Search" at bounding box center [71, 328] width 44 height 11
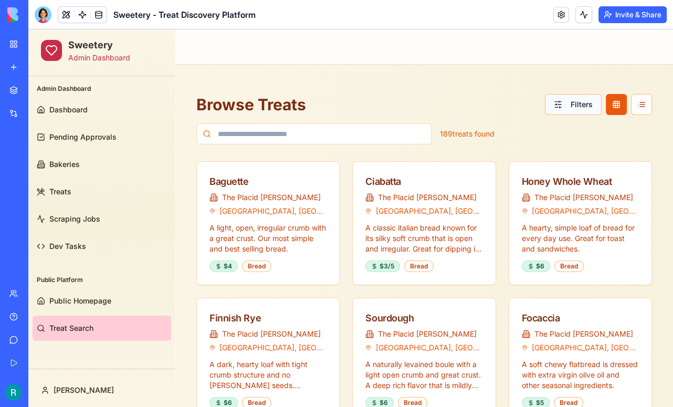
click at [566, 102] on button "Filters" at bounding box center [573, 104] width 57 height 21
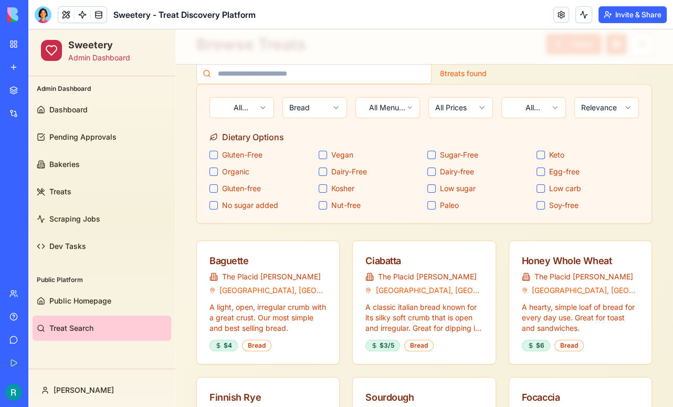
scroll to position [65, 0]
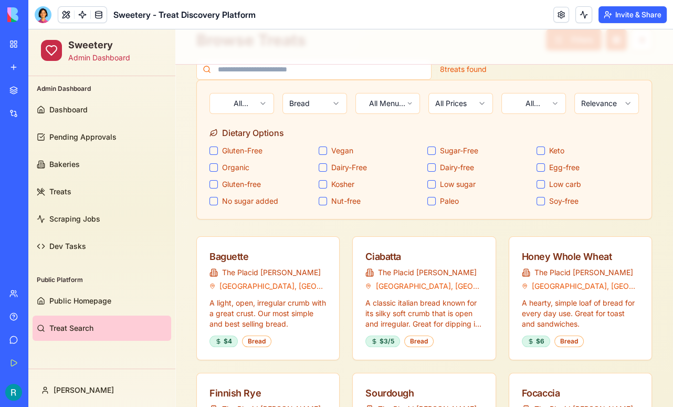
click at [321, 168] on button "Dairy-Free" at bounding box center [323, 167] width 8 height 8
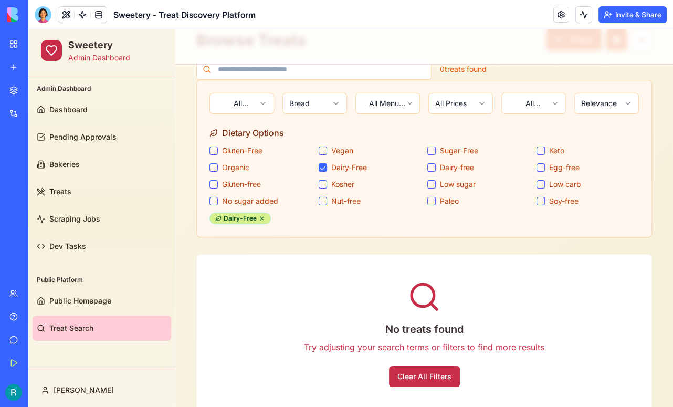
click at [259, 218] on icon at bounding box center [262, 218] width 6 height 6
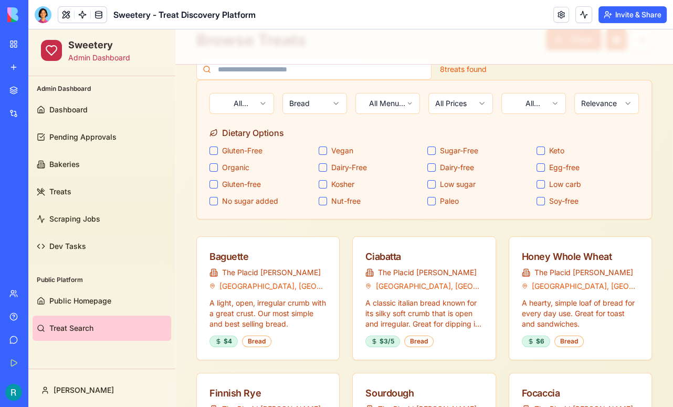
scroll to position [0, 0]
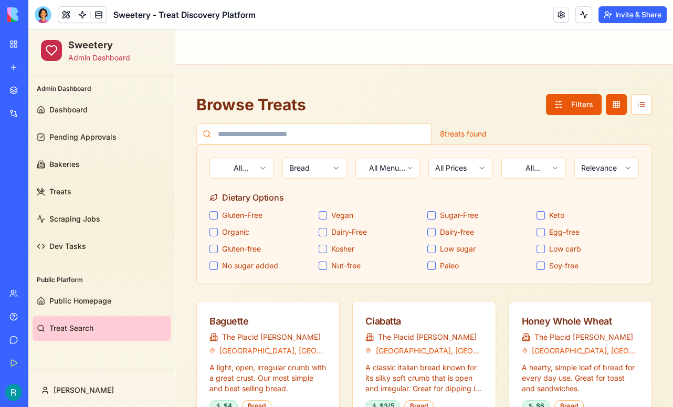
click at [215, 214] on button "Gluten-Free" at bounding box center [214, 215] width 8 height 8
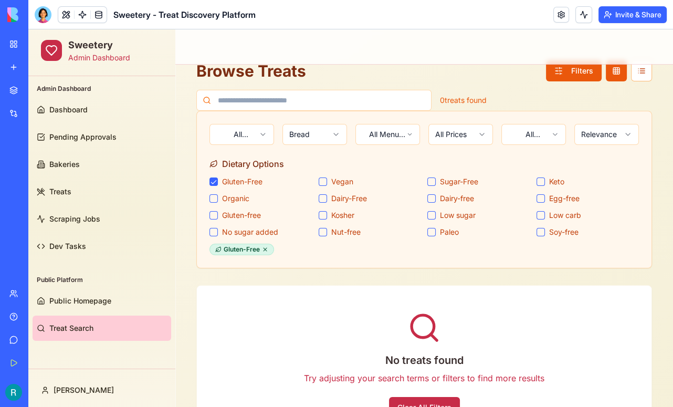
scroll to position [33, 0]
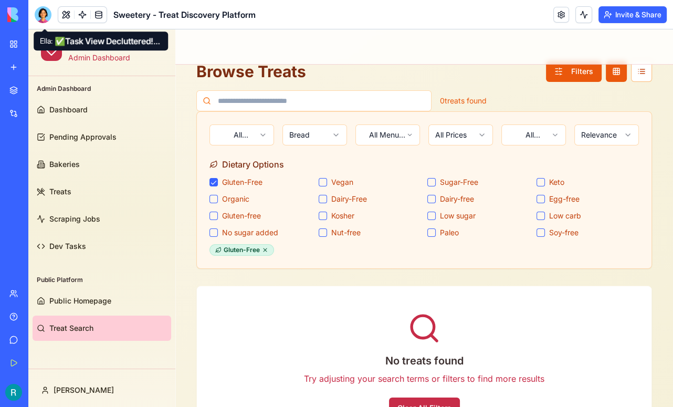
click at [49, 19] on div at bounding box center [43, 14] width 17 height 17
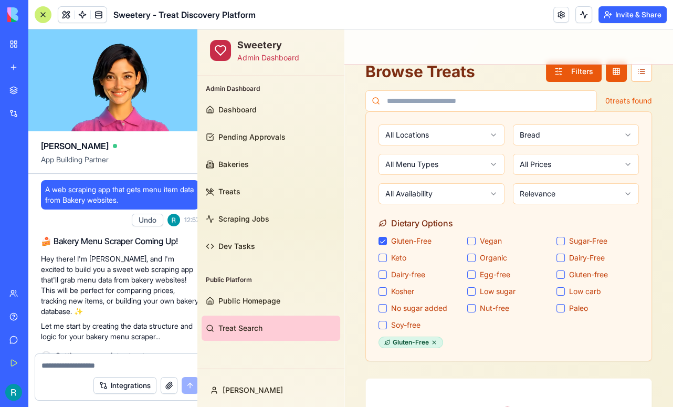
scroll to position [47122, 0]
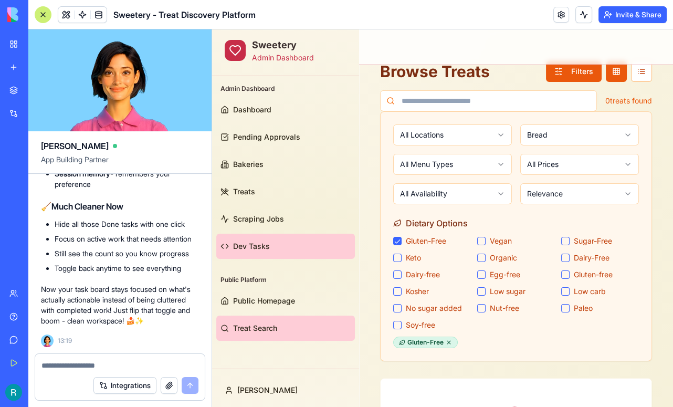
click at [264, 243] on span "Dev Tasks" at bounding box center [251, 246] width 37 height 11
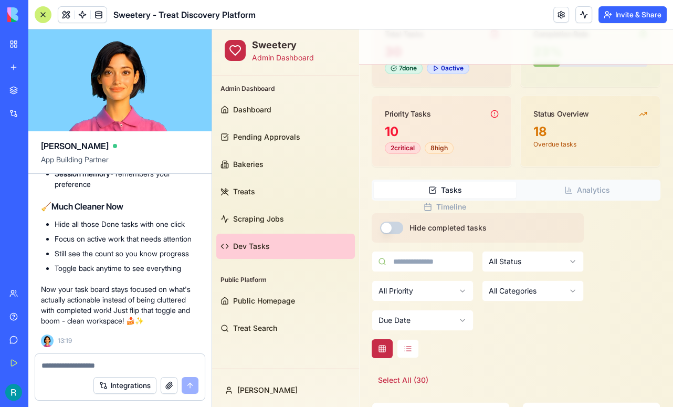
scroll to position [123, 0]
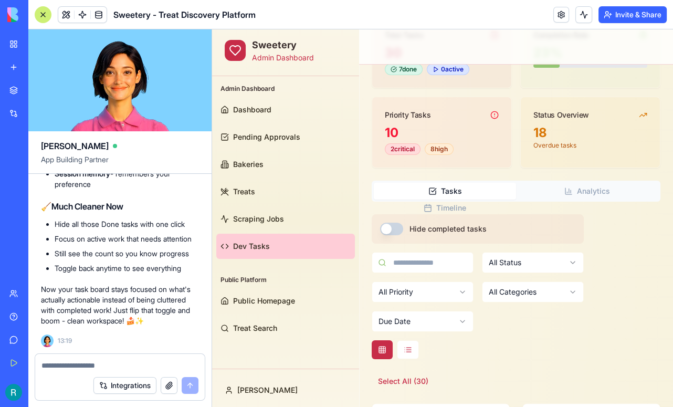
click at [400, 225] on button "Hide completed tasks" at bounding box center [391, 229] width 23 height 13
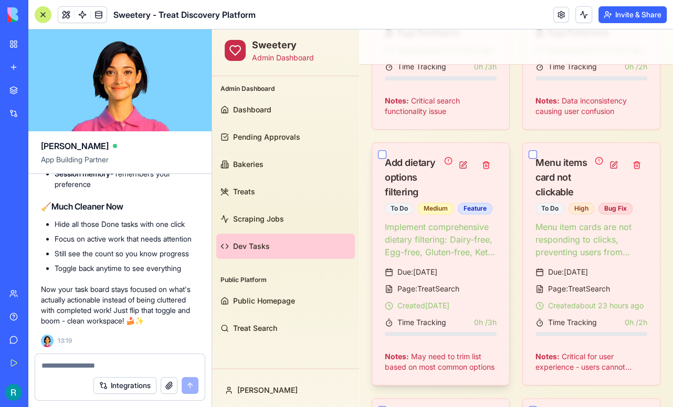
scroll to position [928, 0]
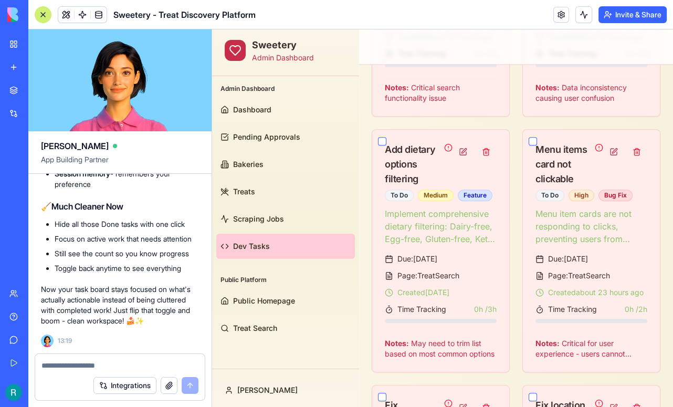
click at [383, 139] on button "button" at bounding box center [382, 141] width 8 height 8
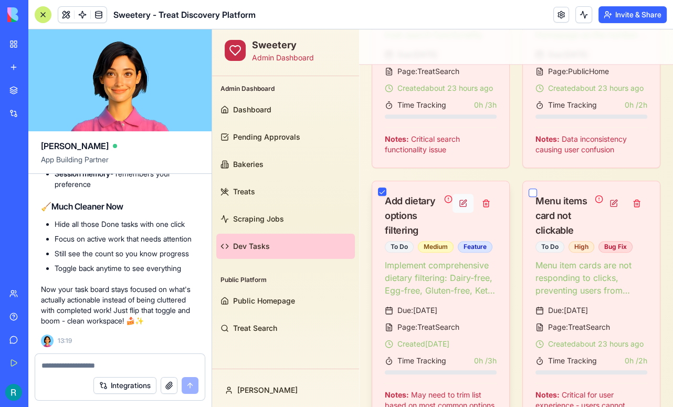
click at [464, 198] on button at bounding box center [463, 203] width 21 height 19
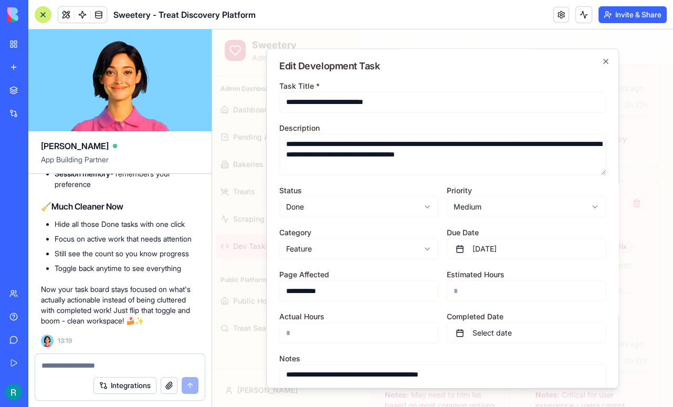
scroll to position [76, 0]
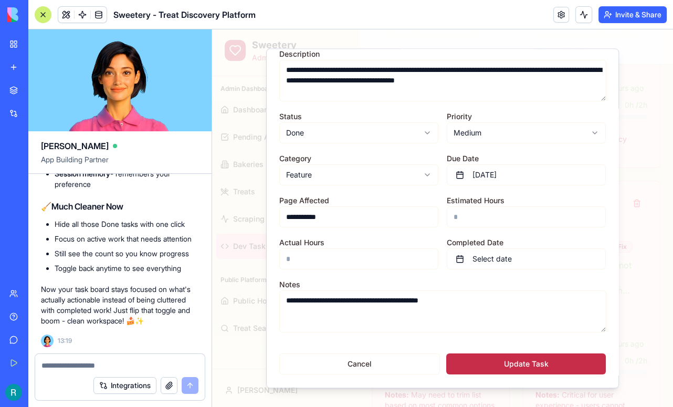
click at [501, 355] on button "Update Task" at bounding box center [526, 364] width 160 height 21
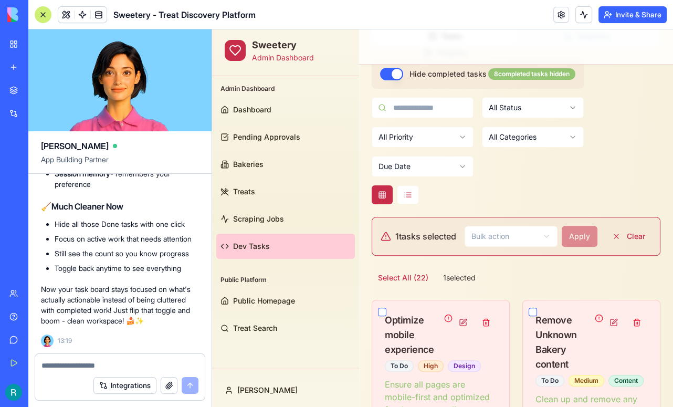
scroll to position [0, 0]
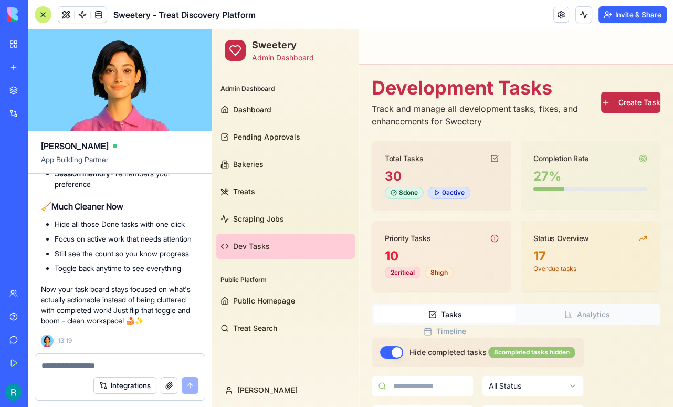
click at [41, 16] on div at bounding box center [43, 14] width 17 height 17
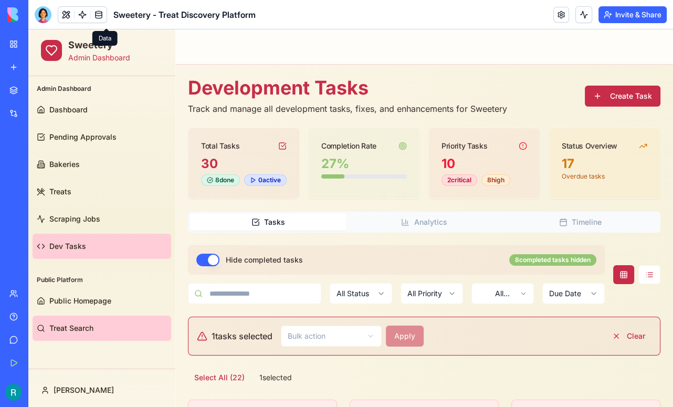
click at [70, 332] on span "Treat Search" at bounding box center [71, 328] width 44 height 11
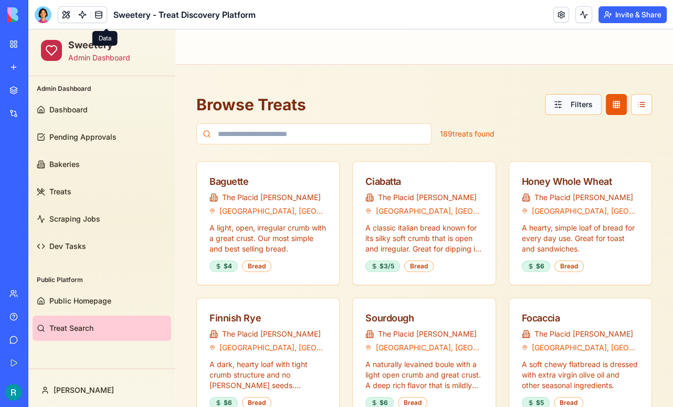
click at [561, 107] on button "Filters" at bounding box center [573, 104] width 57 height 21
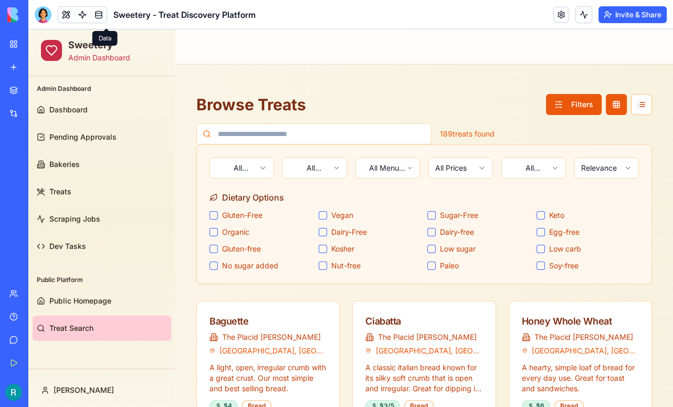
click at [432, 217] on button "Sugar-Free" at bounding box center [431, 215] width 8 height 8
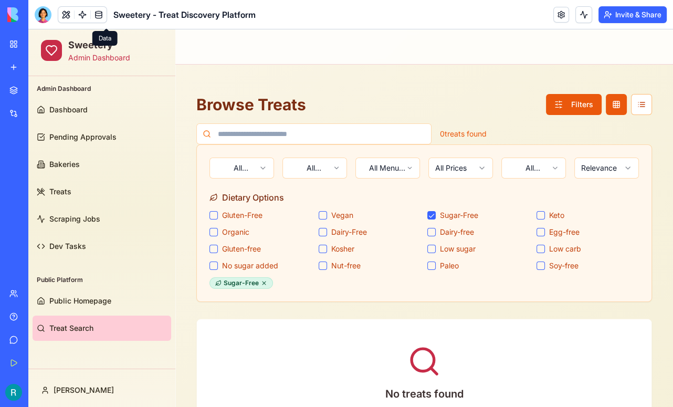
click at [323, 215] on button "Vegan" at bounding box center [323, 215] width 8 height 8
click at [315, 285] on icon at bounding box center [316, 283] width 6 height 6
click at [263, 284] on icon at bounding box center [264, 282] width 3 height 3
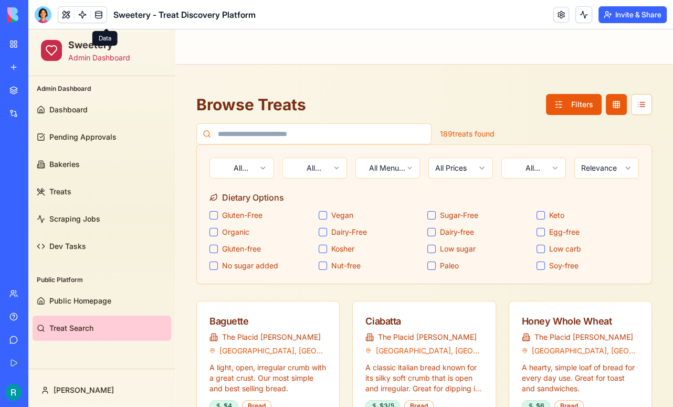
click at [214, 231] on button "Organic" at bounding box center [214, 232] width 8 height 8
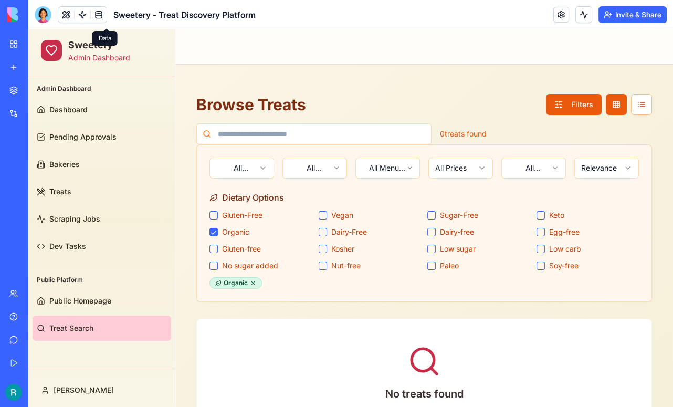
click at [214, 231] on button "Organic" at bounding box center [214, 232] width 8 height 8
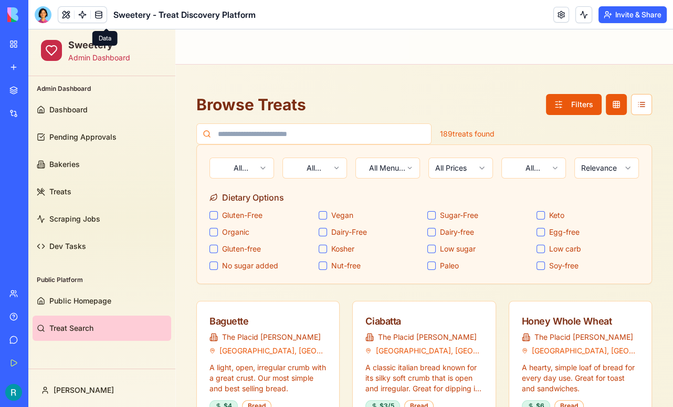
click at [213, 215] on button "Gluten-Free" at bounding box center [214, 215] width 8 height 8
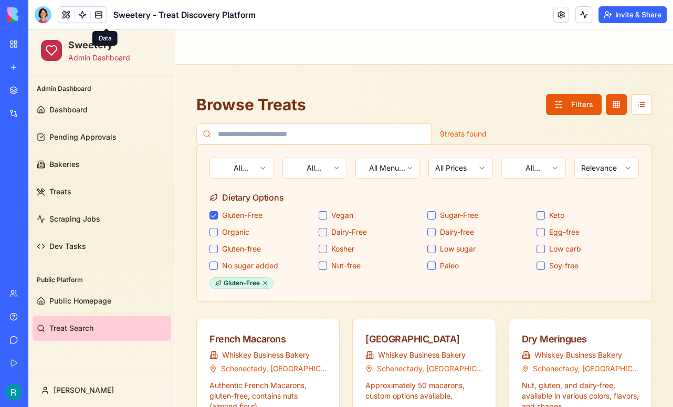
click at [213, 215] on button "Gluten-Free" at bounding box center [214, 215] width 8 height 8
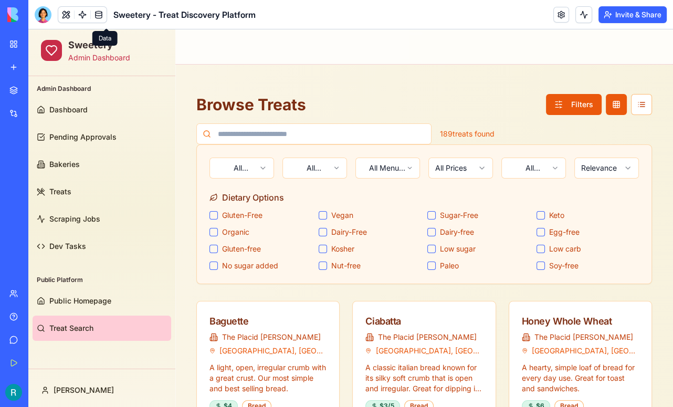
click at [213, 215] on button "Gluten-Free" at bounding box center [214, 215] width 8 height 8
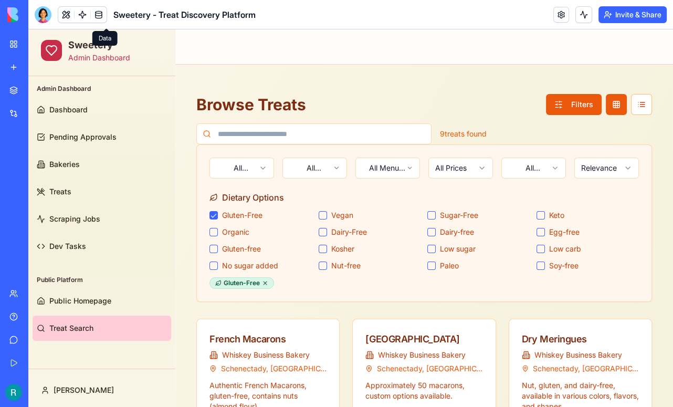
click at [213, 217] on button "Gluten-Free" at bounding box center [214, 215] width 8 height 8
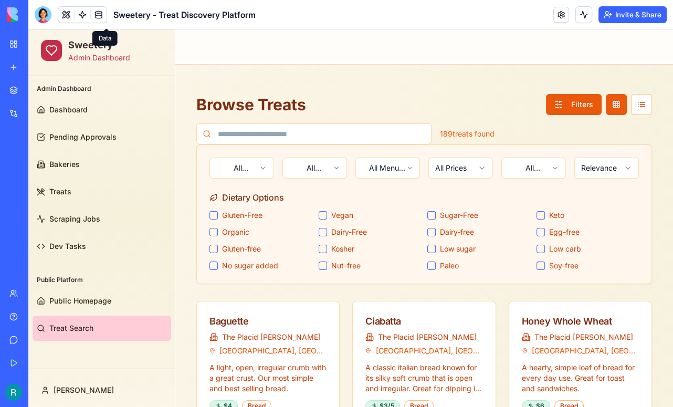
click at [541, 215] on button "Keto" at bounding box center [541, 215] width 8 height 8
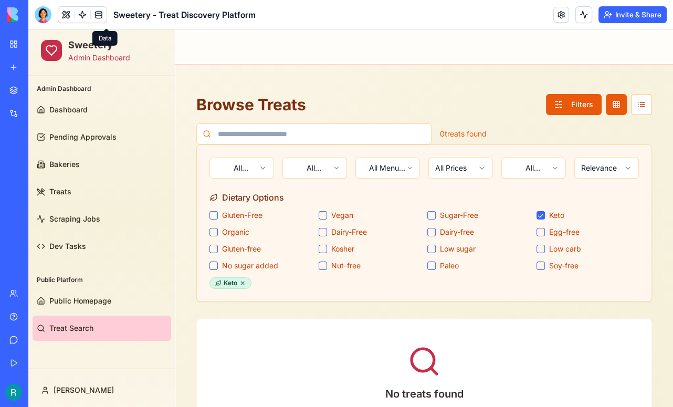
click at [541, 215] on button "Keto" at bounding box center [541, 215] width 8 height 8
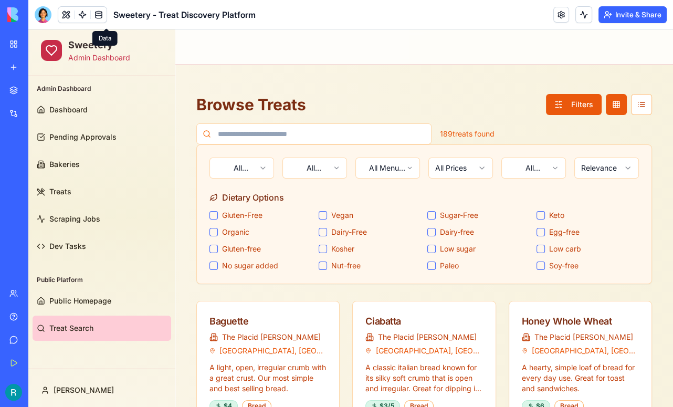
click at [433, 266] on button "Paleo" at bounding box center [431, 266] width 8 height 8
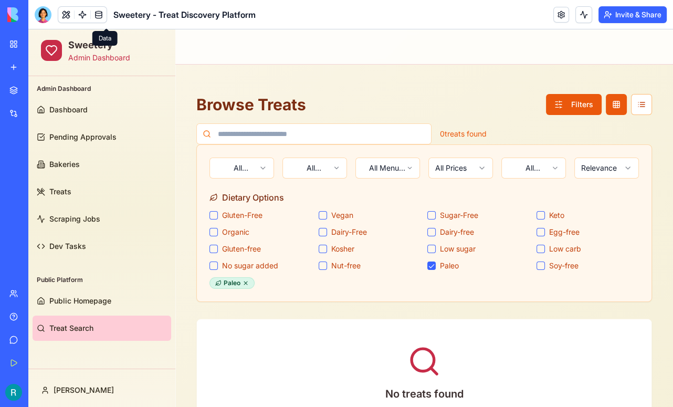
click at [433, 266] on button "Paleo" at bounding box center [431, 266] width 8 height 8
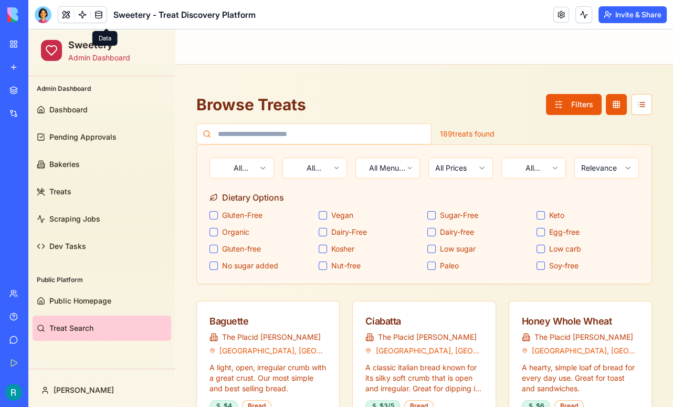
click at [323, 215] on button "Vegan" at bounding box center [323, 215] width 8 height 8
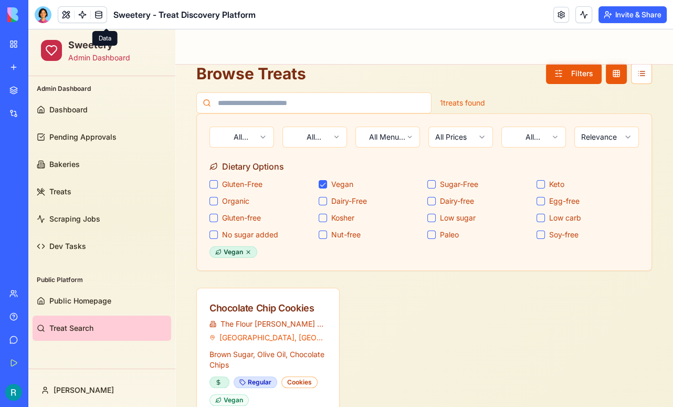
scroll to position [29, 0]
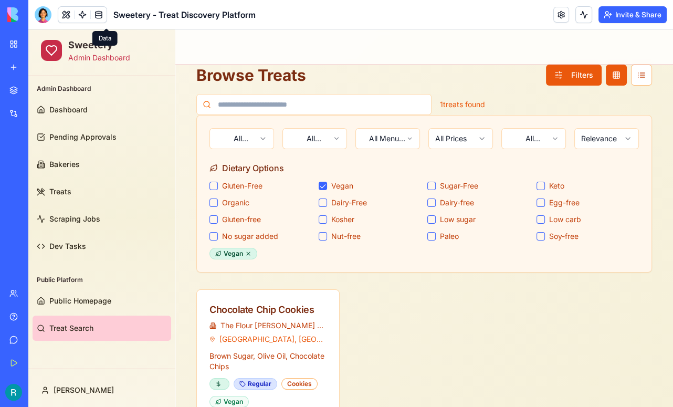
click at [321, 182] on button "Vegan" at bounding box center [323, 186] width 8 height 8
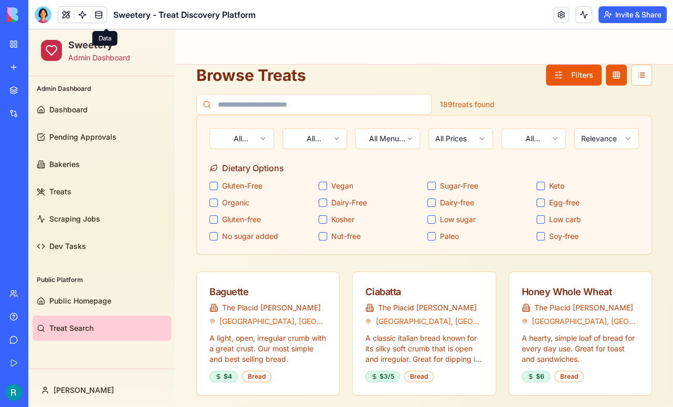
click at [325, 197] on div "Dairy-Free" at bounding box center [370, 202] width 103 height 11
click at [323, 202] on button "Dairy-Free" at bounding box center [323, 202] width 8 height 8
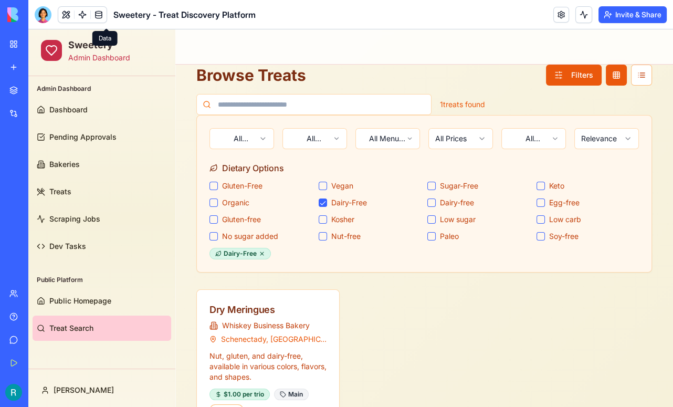
click at [323, 202] on button "Dairy-Free" at bounding box center [323, 202] width 8 height 8
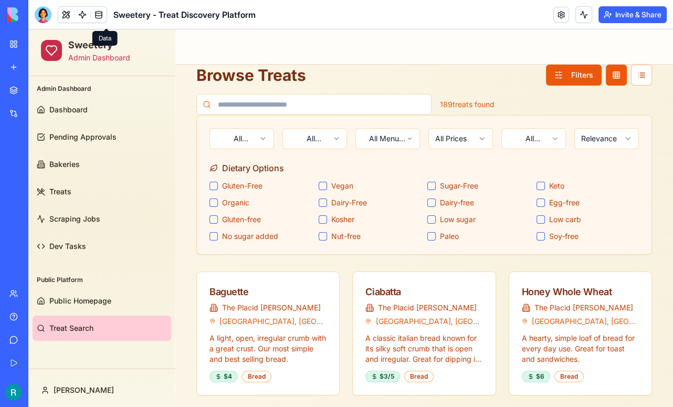
click at [431, 184] on button "Sugar-Free" at bounding box center [431, 186] width 8 height 8
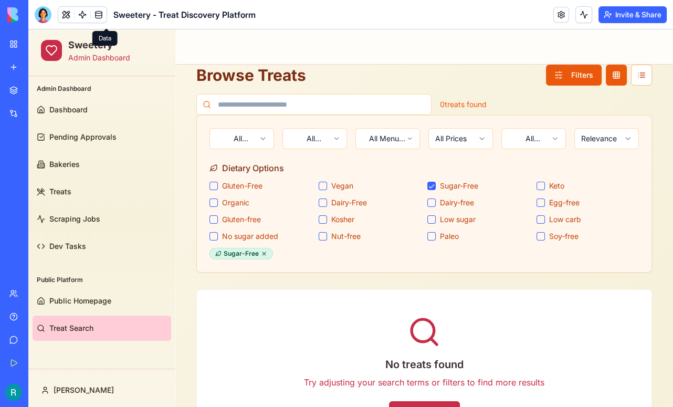
click at [431, 184] on button "Sugar-Free" at bounding box center [431, 186] width 8 height 8
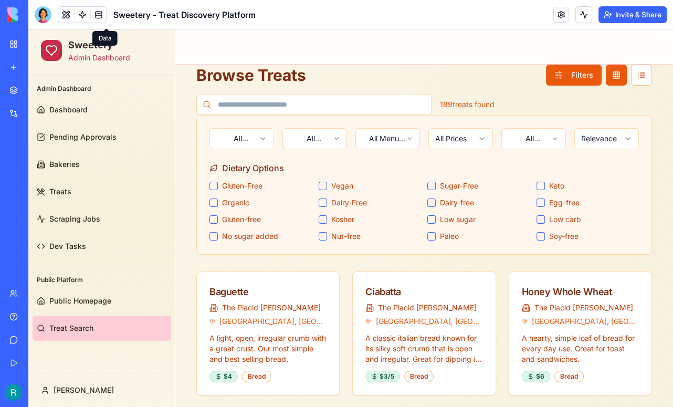
click at [323, 202] on button "Dairy-Free" at bounding box center [323, 202] width 8 height 8
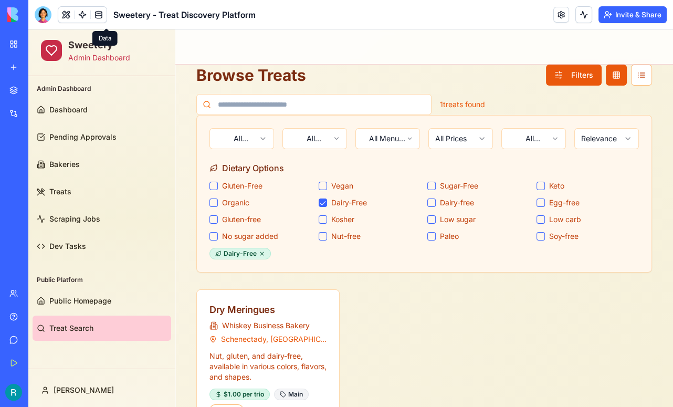
click at [323, 202] on button "Dairy-Free" at bounding box center [323, 202] width 8 height 8
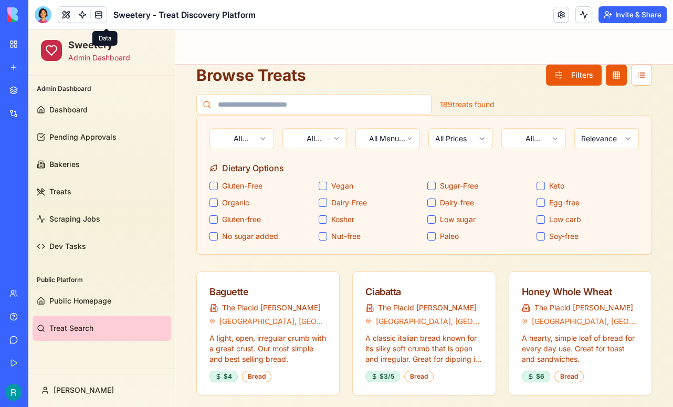
click at [435, 202] on button "Dairy-free" at bounding box center [431, 202] width 8 height 8
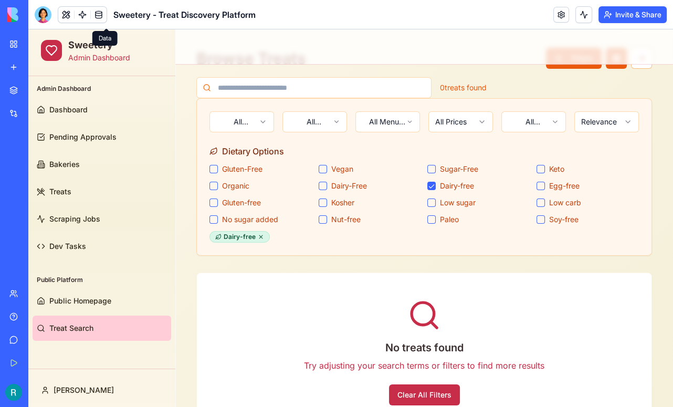
scroll to position [48, 0]
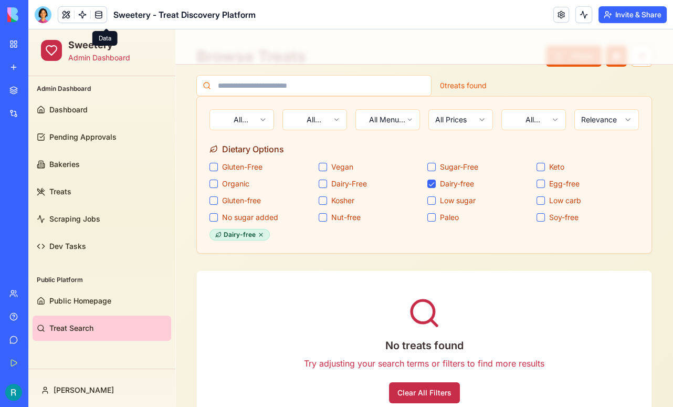
click at [433, 183] on button "Dairy-free" at bounding box center [431, 184] width 8 height 8
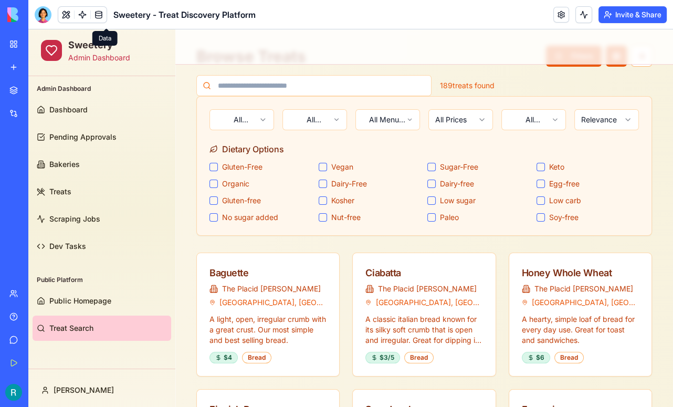
click at [214, 165] on button "Gluten-Free" at bounding box center [214, 167] width 8 height 8
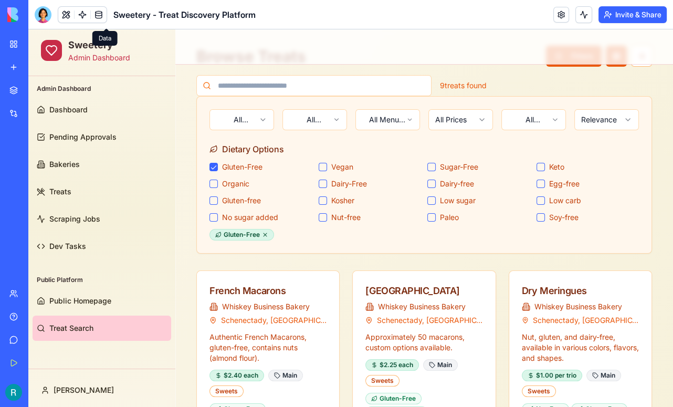
click at [214, 165] on button "Gluten-Free" at bounding box center [214, 167] width 8 height 8
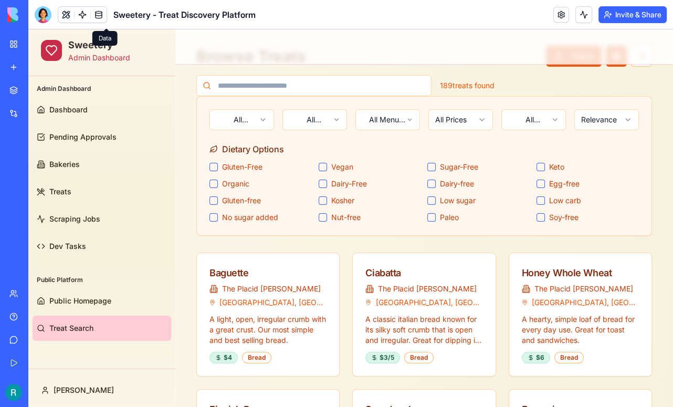
click at [213, 201] on button "Gluten-free" at bounding box center [214, 200] width 8 height 8
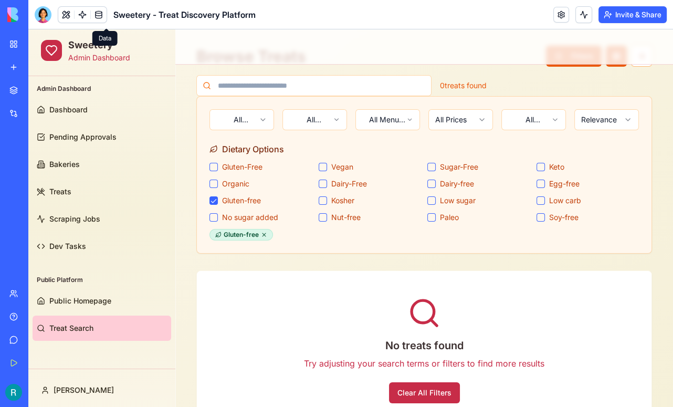
click at [434, 183] on button "Dairy-free" at bounding box center [431, 184] width 8 height 8
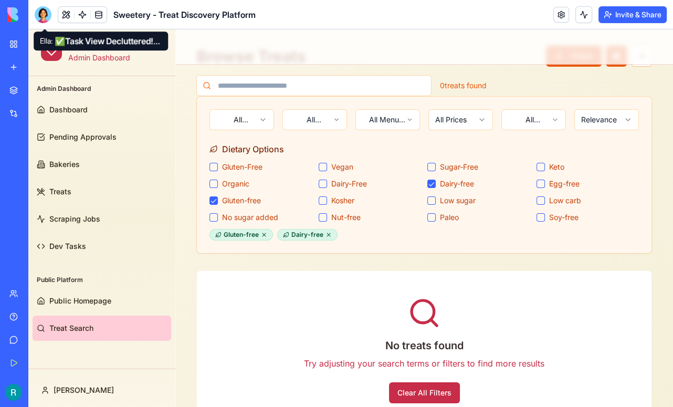
click at [45, 20] on div at bounding box center [43, 14] width 17 height 17
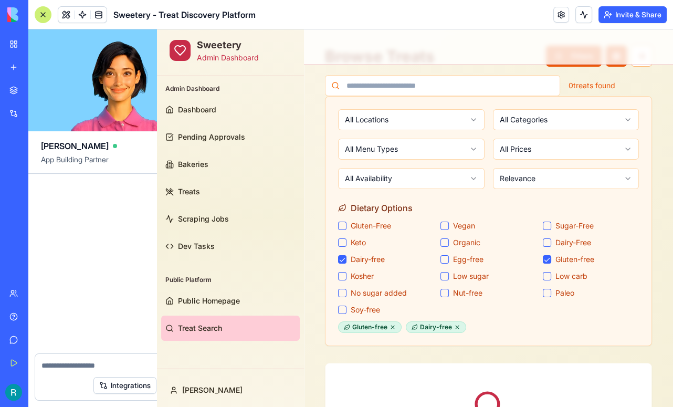
scroll to position [47122, 0]
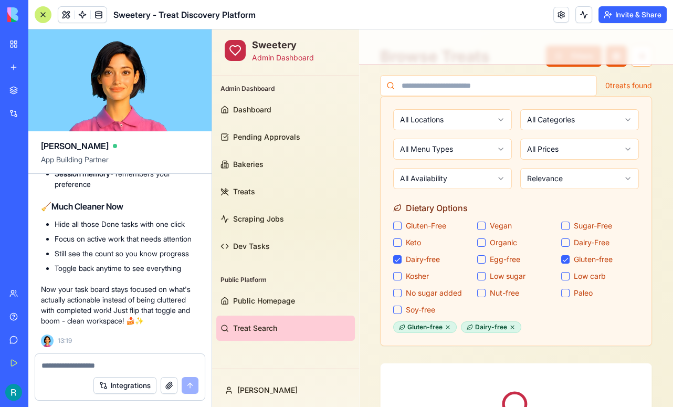
click at [68, 360] on textarea at bounding box center [119, 365] width 157 height 11
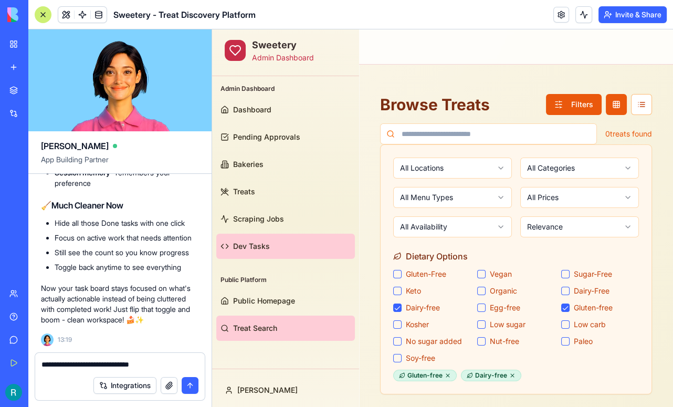
click at [269, 254] on link "Dev Tasks" at bounding box center [285, 246] width 139 height 25
type textarea "**********"
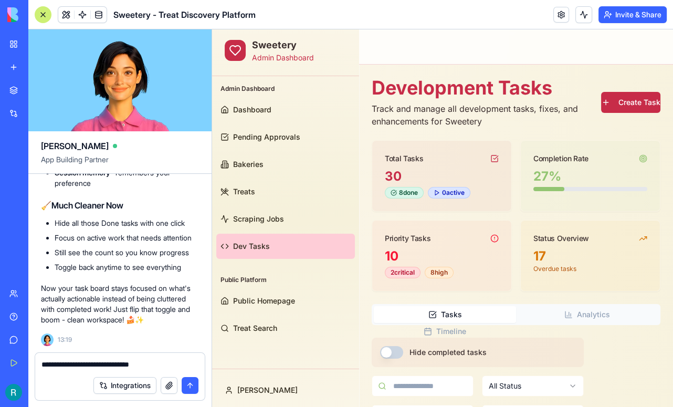
click at [619, 99] on button "Create Task" at bounding box center [630, 102] width 59 height 21
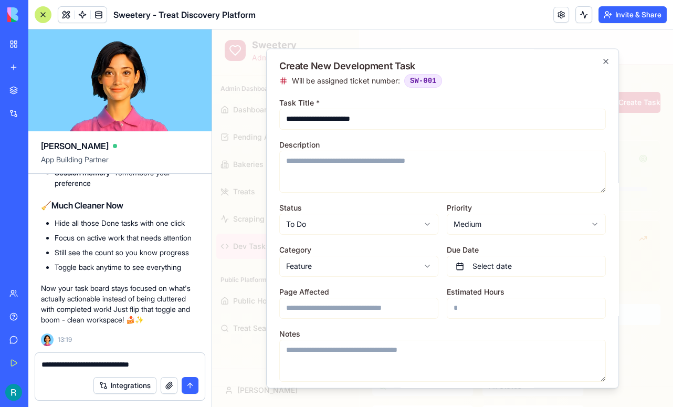
type input "**********"
click at [332, 159] on textarea "Description" at bounding box center [442, 172] width 327 height 42
type textarea "**********"
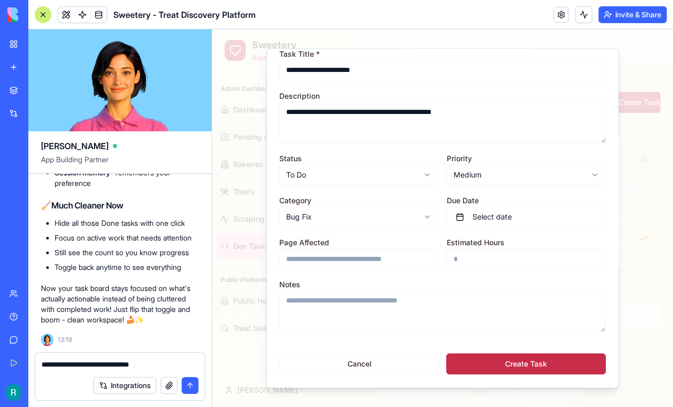
click at [514, 360] on button "Create Task" at bounding box center [526, 364] width 160 height 21
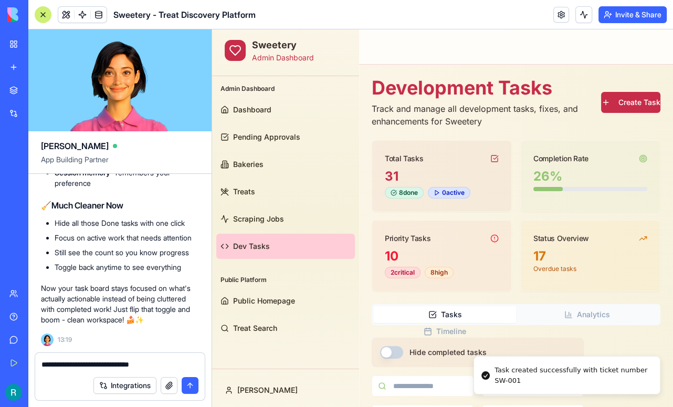
click at [163, 380] on button "button" at bounding box center [169, 385] width 17 height 17
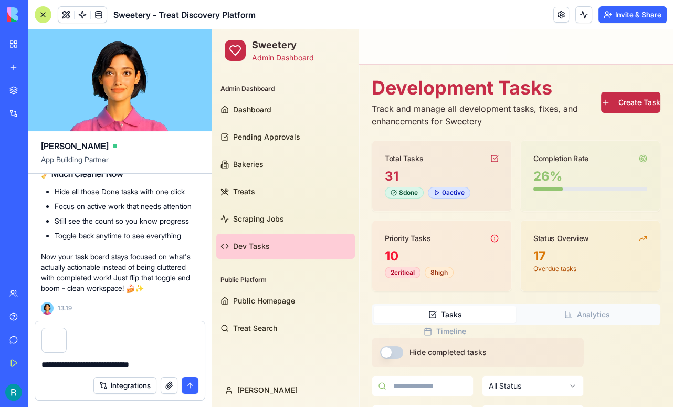
click at [162, 359] on textarea "**********" at bounding box center [118, 365] width 154 height 12
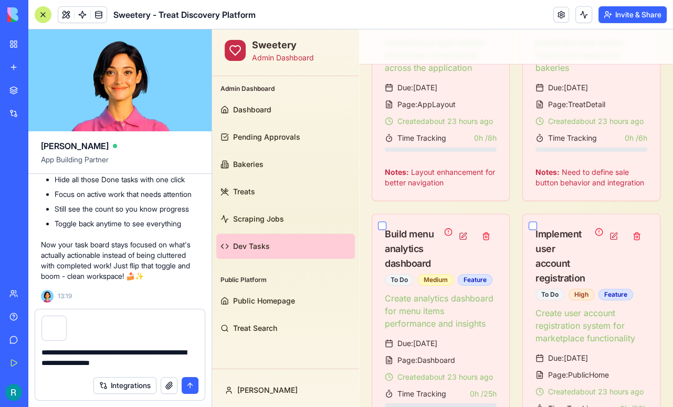
scroll to position [4102, 0]
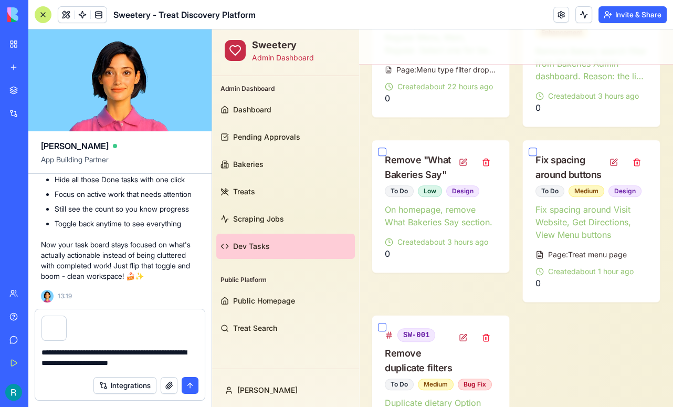
type textarea "**********"
click at [189, 385] on button "submit" at bounding box center [190, 385] width 17 height 17
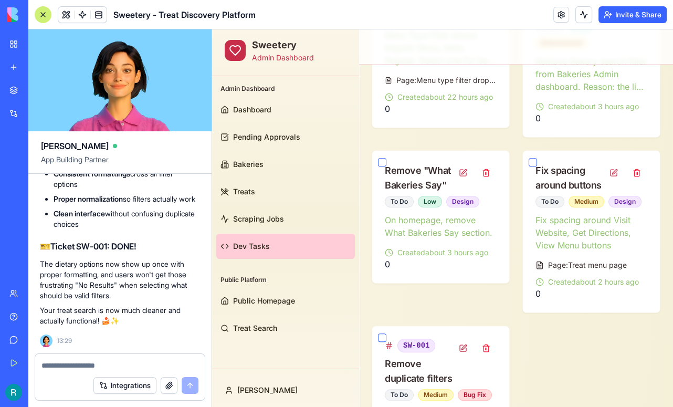
scroll to position [4030, 0]
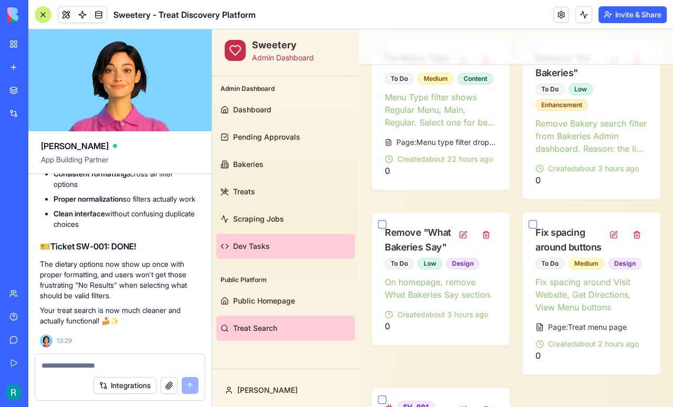
click at [251, 324] on span "Treat Search" at bounding box center [255, 328] width 44 height 11
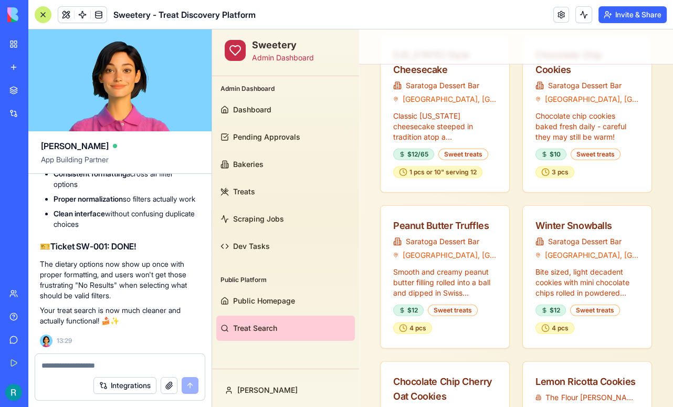
scroll to position [2738, 0]
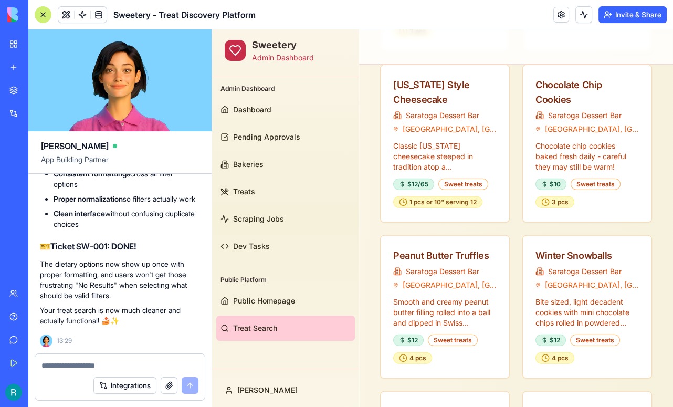
click at [40, 16] on div at bounding box center [43, 14] width 17 height 17
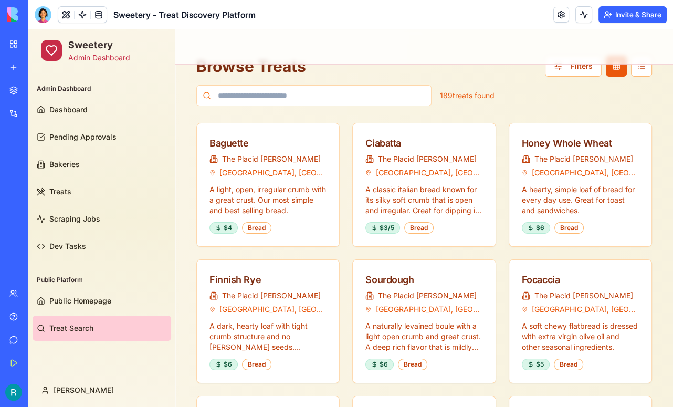
scroll to position [0, 0]
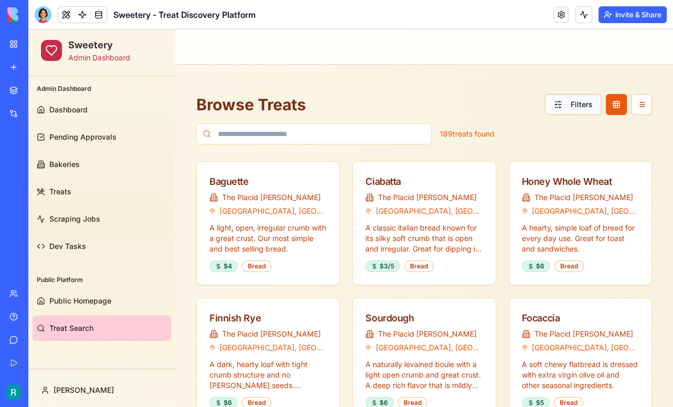
click at [577, 104] on button "Filters" at bounding box center [573, 104] width 57 height 21
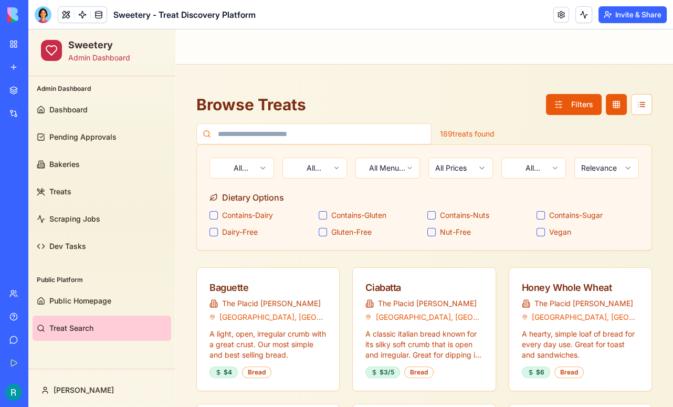
click at [325, 214] on button "Contains-Gluten" at bounding box center [323, 215] width 8 height 8
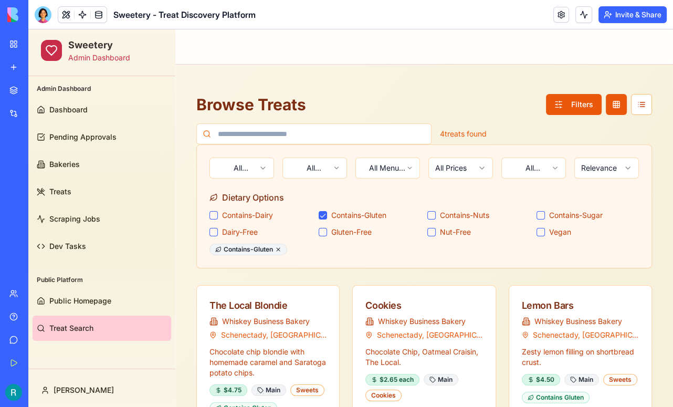
click at [321, 213] on button "Contains-Gluten" at bounding box center [323, 215] width 8 height 8
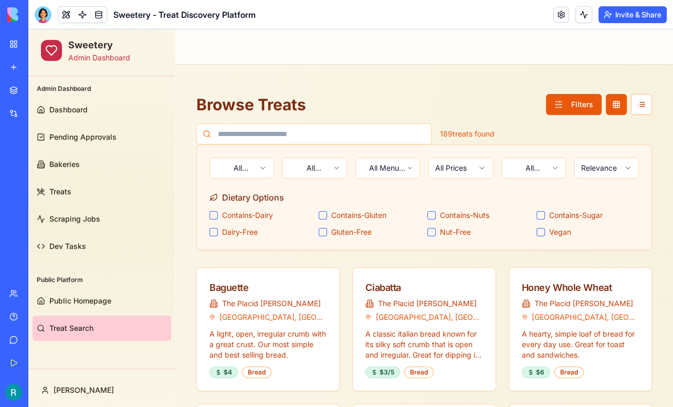
click at [42, 18] on div at bounding box center [43, 14] width 17 height 17
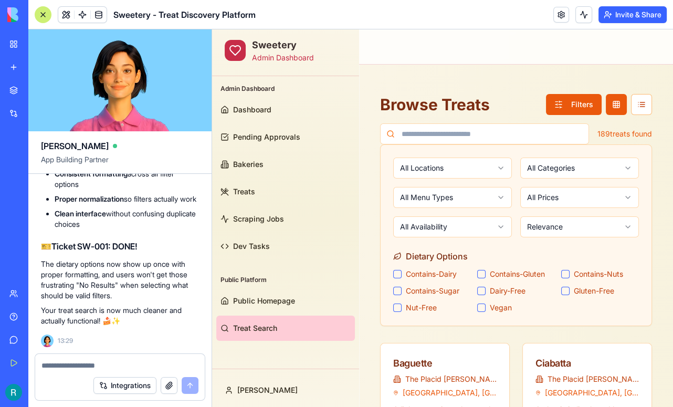
scroll to position [47317, 0]
click at [92, 361] on textarea at bounding box center [119, 365] width 157 height 11
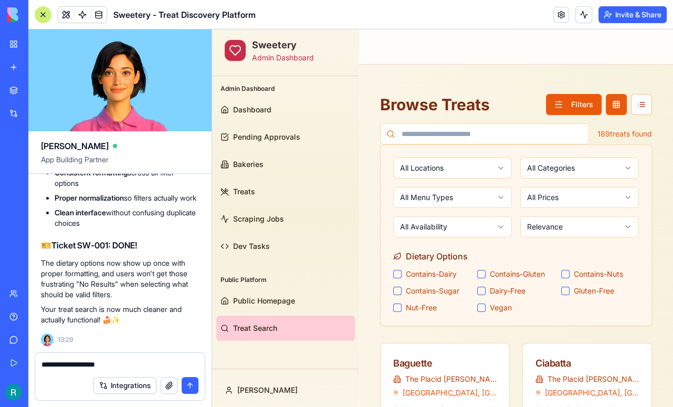
click at [165, 381] on button "button" at bounding box center [169, 385] width 17 height 17
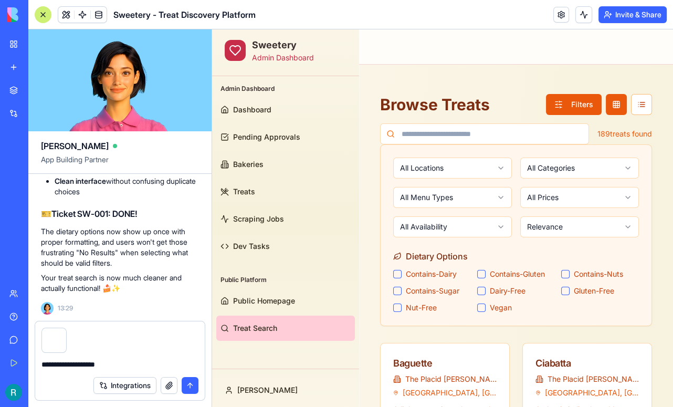
click at [130, 362] on textarea "**********" at bounding box center [118, 365] width 154 height 12
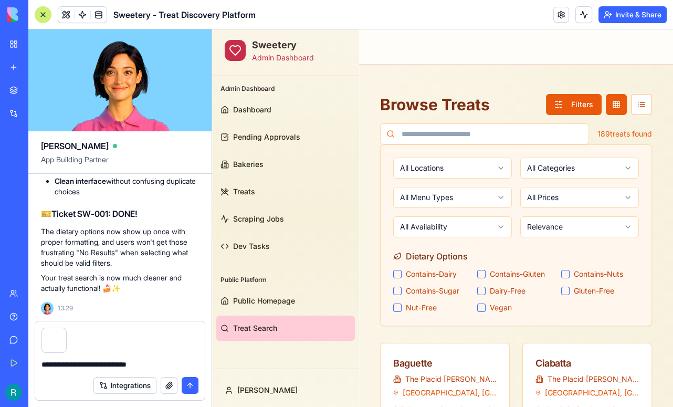
type textarea "**********"
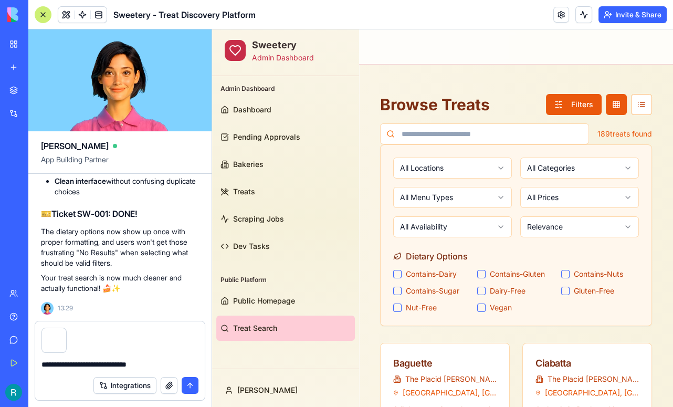
click at [155, 359] on textarea "**********" at bounding box center [118, 365] width 154 height 12
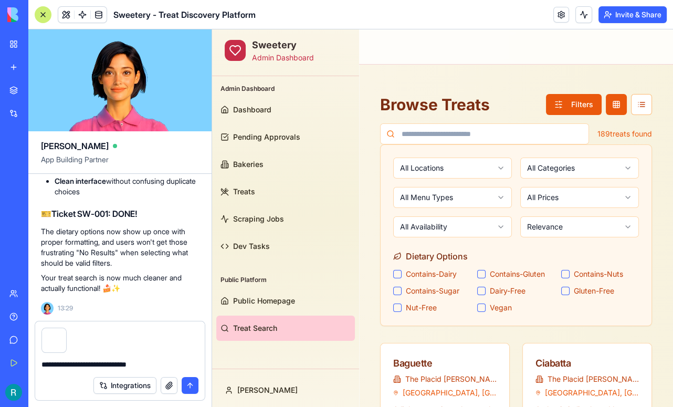
click at [155, 359] on textarea "**********" at bounding box center [118, 365] width 154 height 12
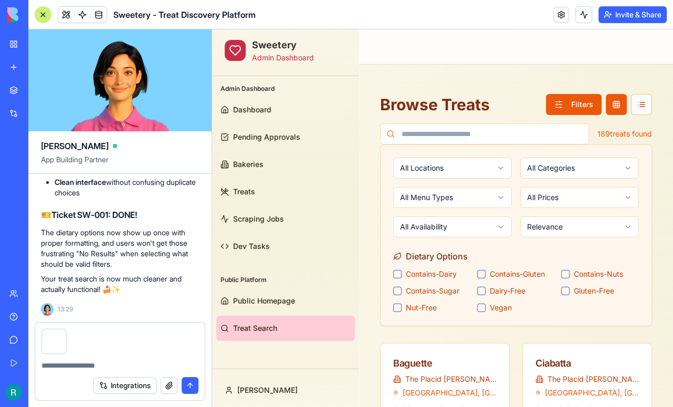
click at [66, 331] on button "button" at bounding box center [66, 331] width 0 height 0
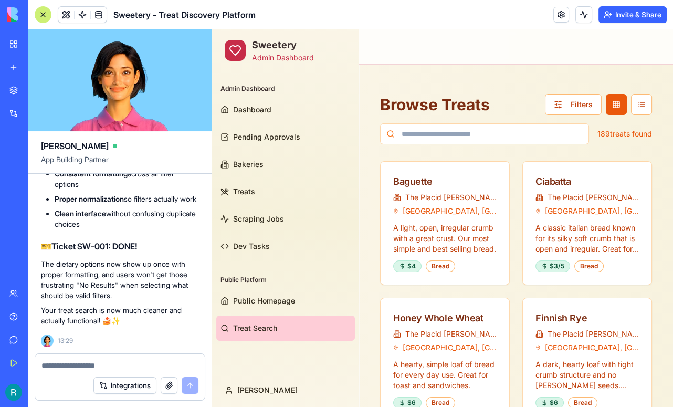
scroll to position [47756, 0]
click at [576, 109] on button "Filters" at bounding box center [573, 104] width 57 height 21
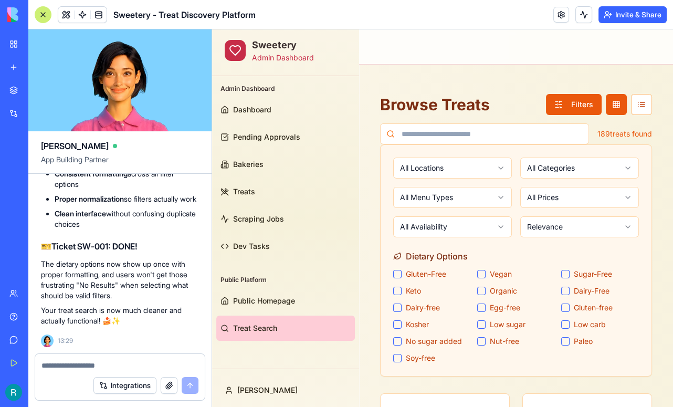
click at [41, 14] on div at bounding box center [43, 14] width 17 height 17
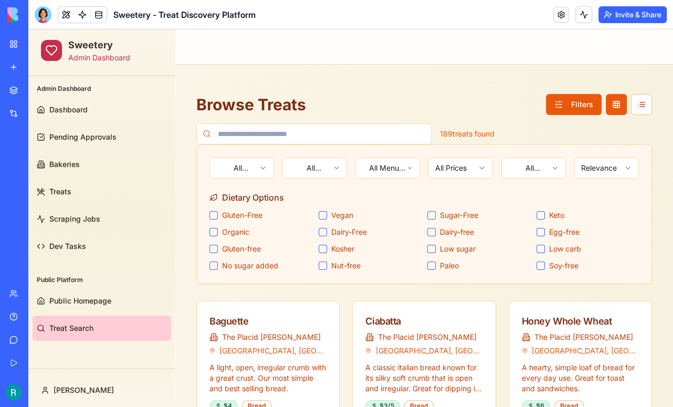
click at [326, 234] on button "Dairy-Free" at bounding box center [323, 232] width 8 height 8
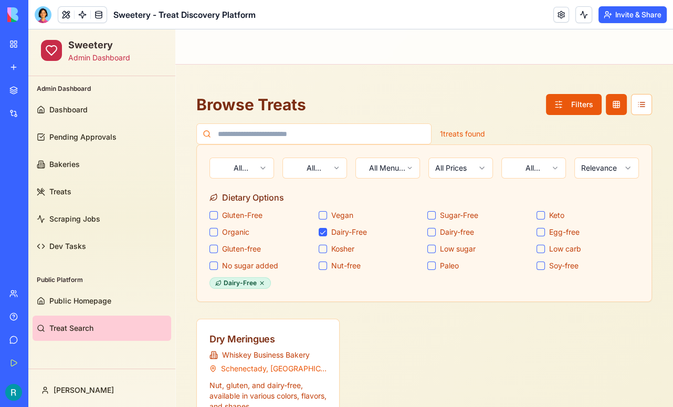
click at [437, 233] on div "Dairy-free" at bounding box center [478, 232] width 103 height 11
click at [434, 231] on button "Dairy-free" at bounding box center [431, 232] width 8 height 8
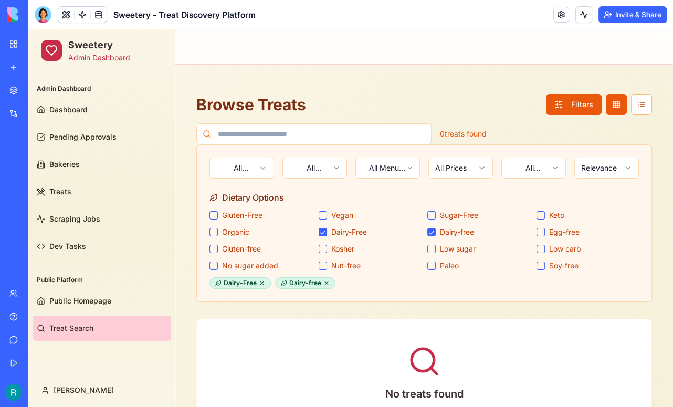
click at [325, 233] on button "Dairy-Free" at bounding box center [323, 232] width 8 height 8
click at [215, 249] on button "Gluten-free" at bounding box center [214, 249] width 8 height 8
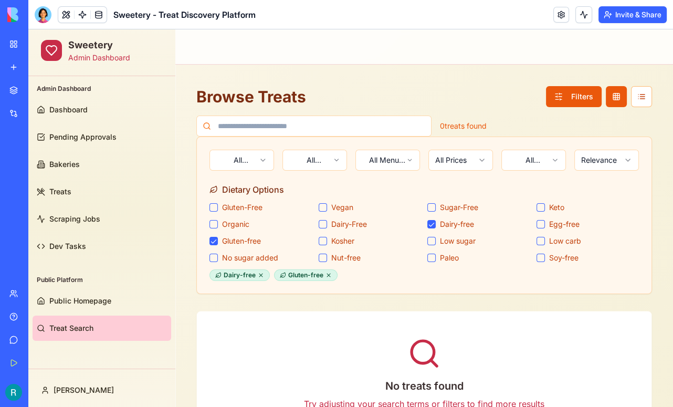
scroll to position [16, 0]
